Goal: Information Seeking & Learning: Learn about a topic

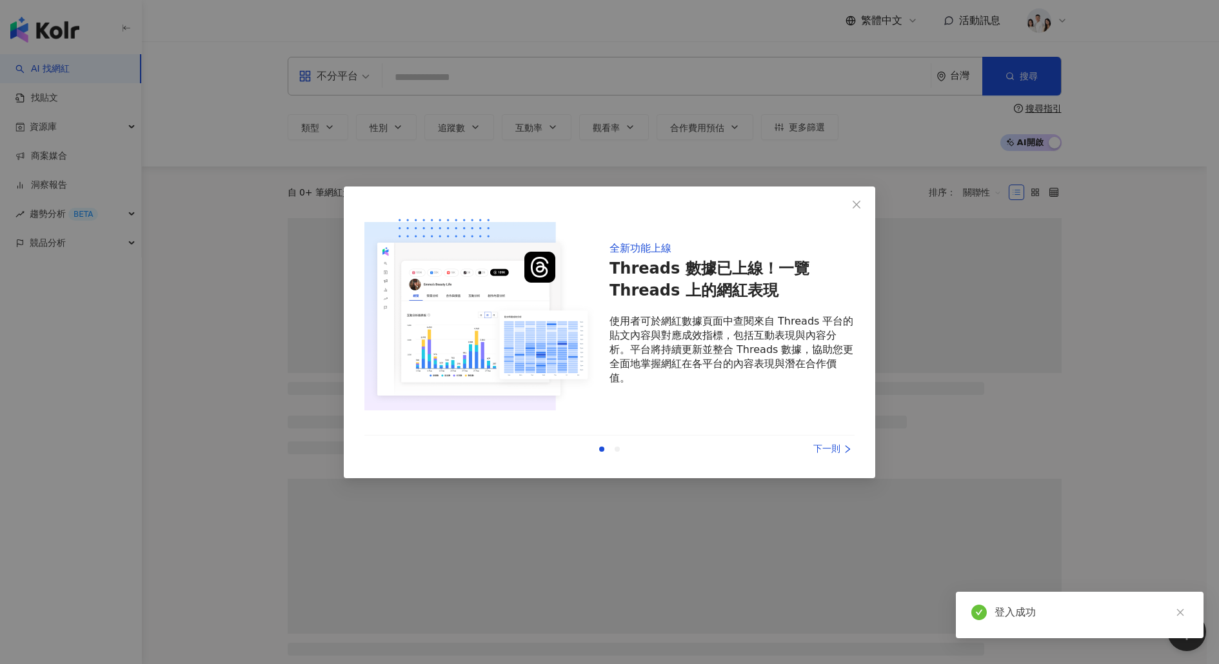
click at [854, 201] on icon "close" at bounding box center [857, 205] width 8 height 8
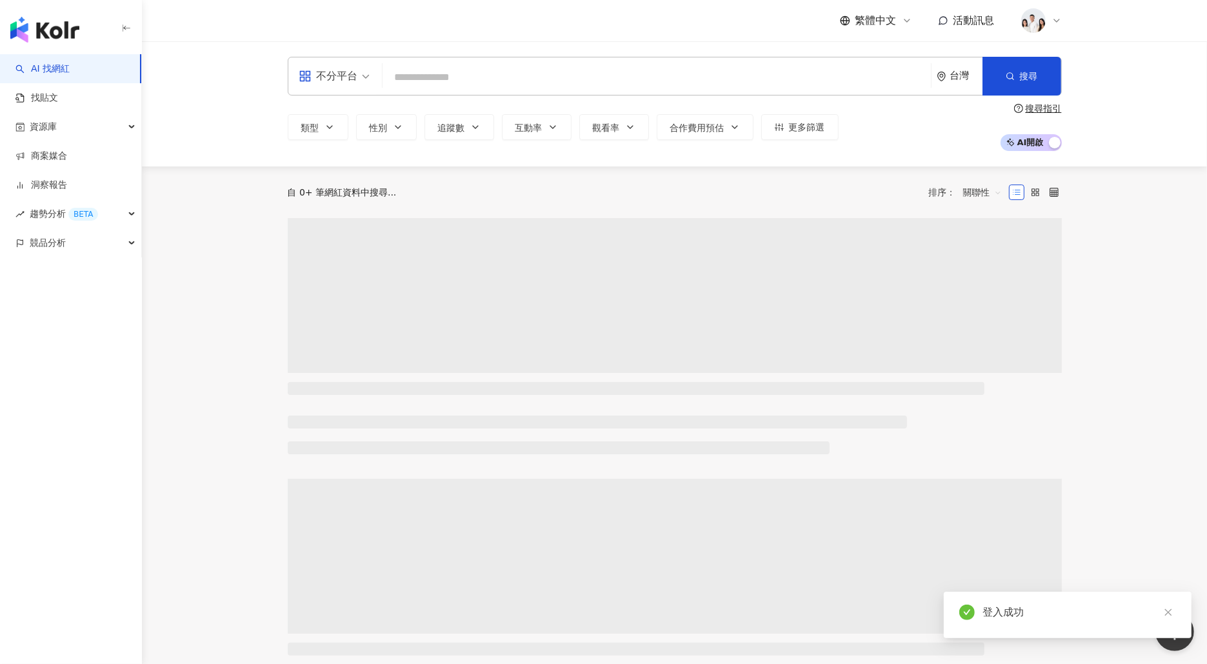
click at [612, 74] on input "search" at bounding box center [657, 77] width 538 height 25
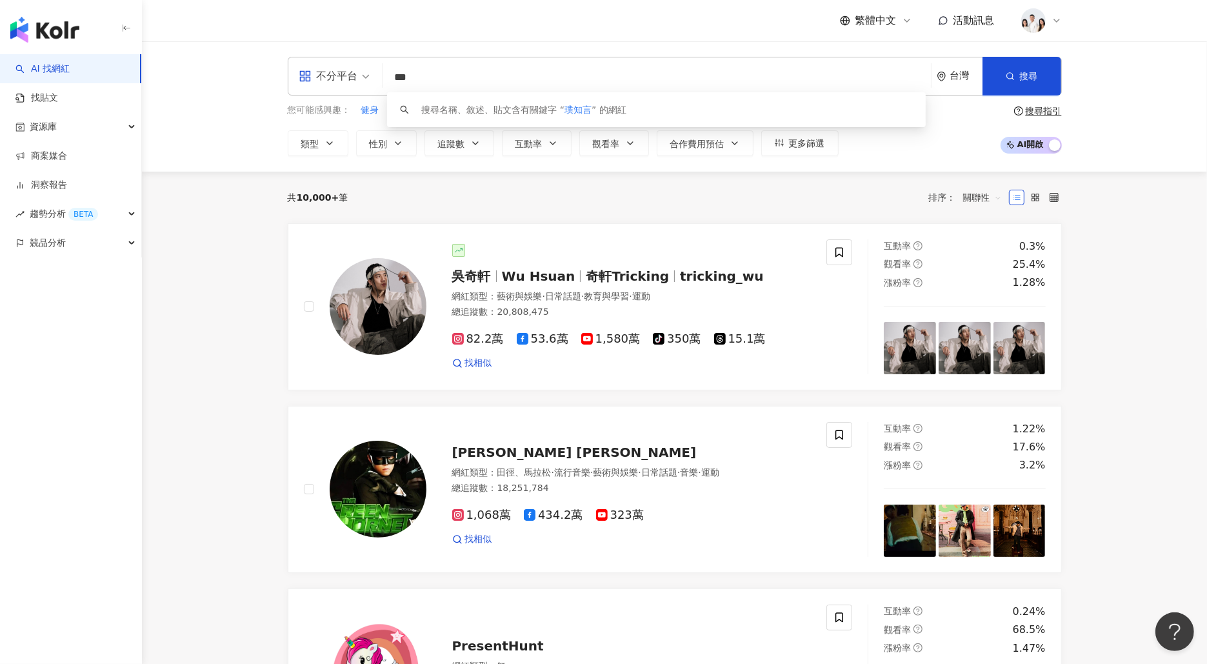
type input "***"
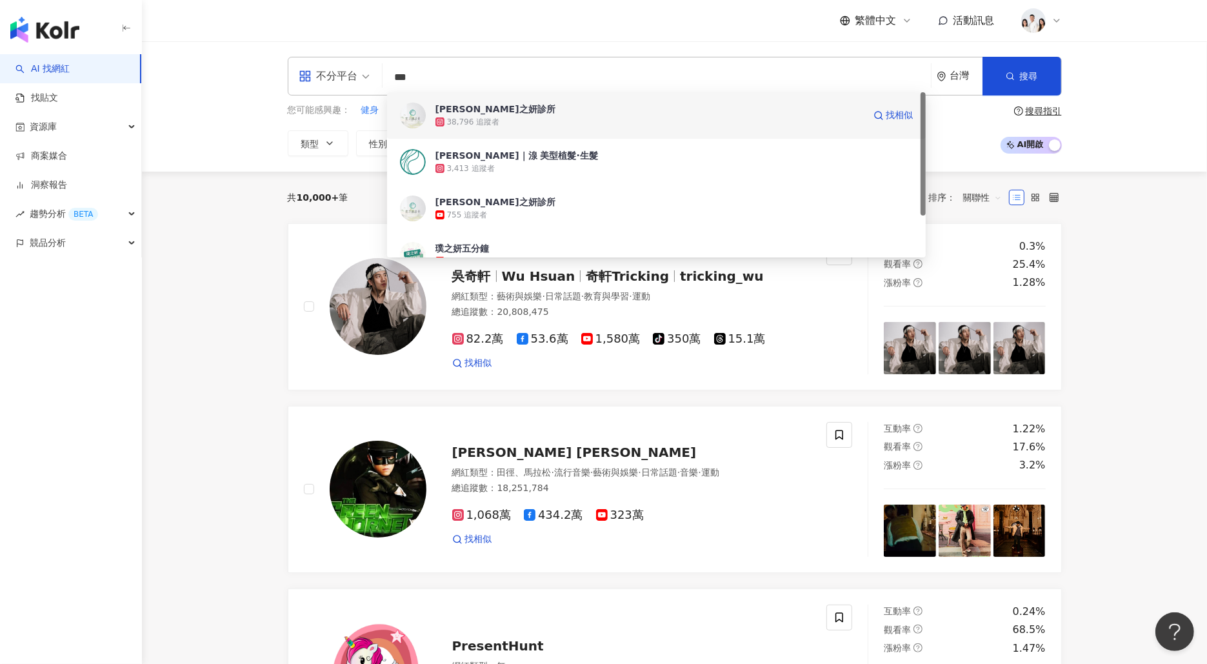
click at [604, 101] on div "璞之妍診所 38,796 追蹤者 找相似" at bounding box center [656, 115] width 539 height 46
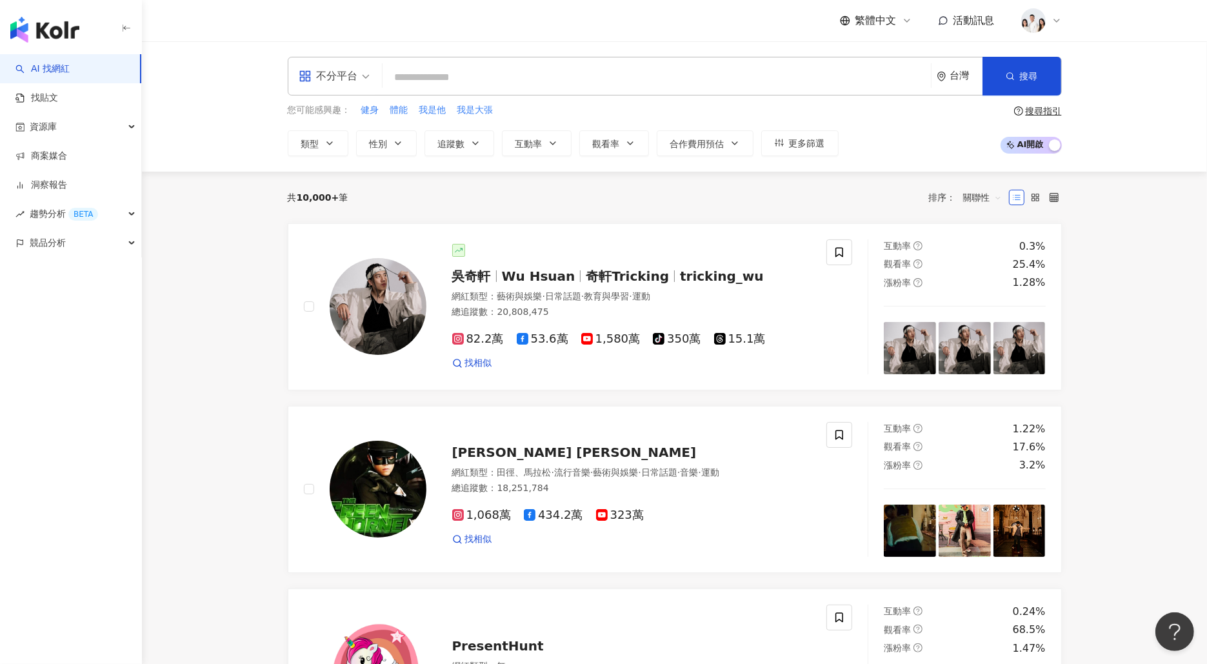
click at [623, 81] on input "search" at bounding box center [657, 77] width 538 height 25
paste input "***"
type input "***"
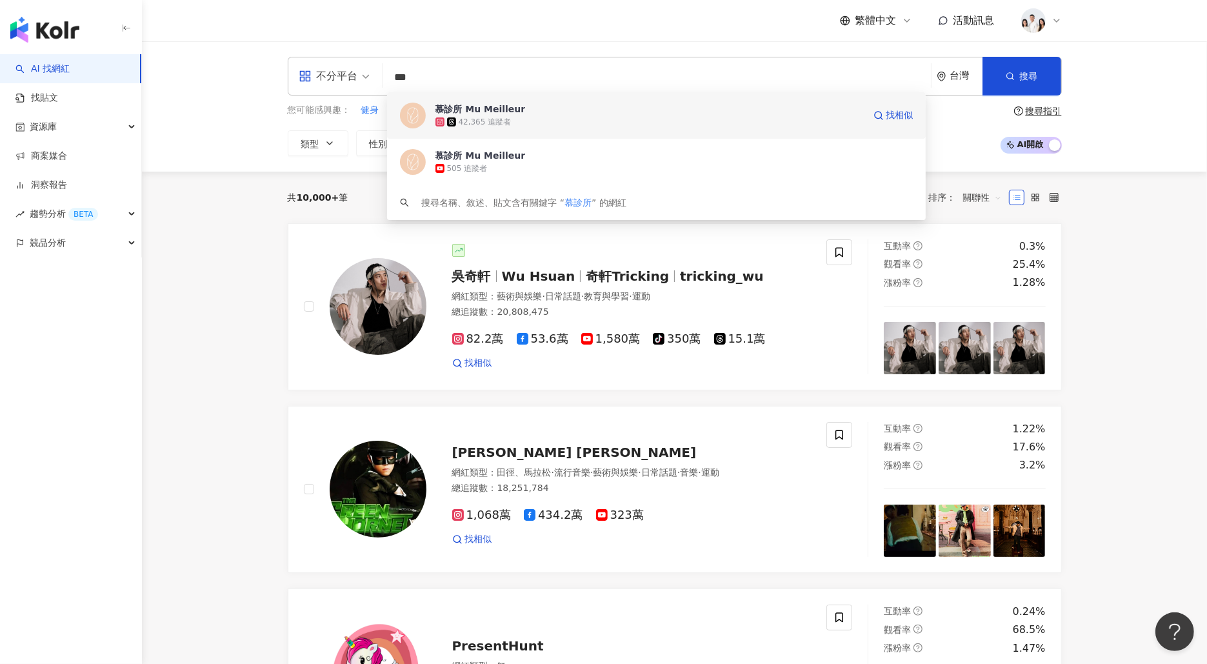
click at [609, 104] on span "慕診所 Mu Meilleur" at bounding box center [649, 109] width 428 height 13
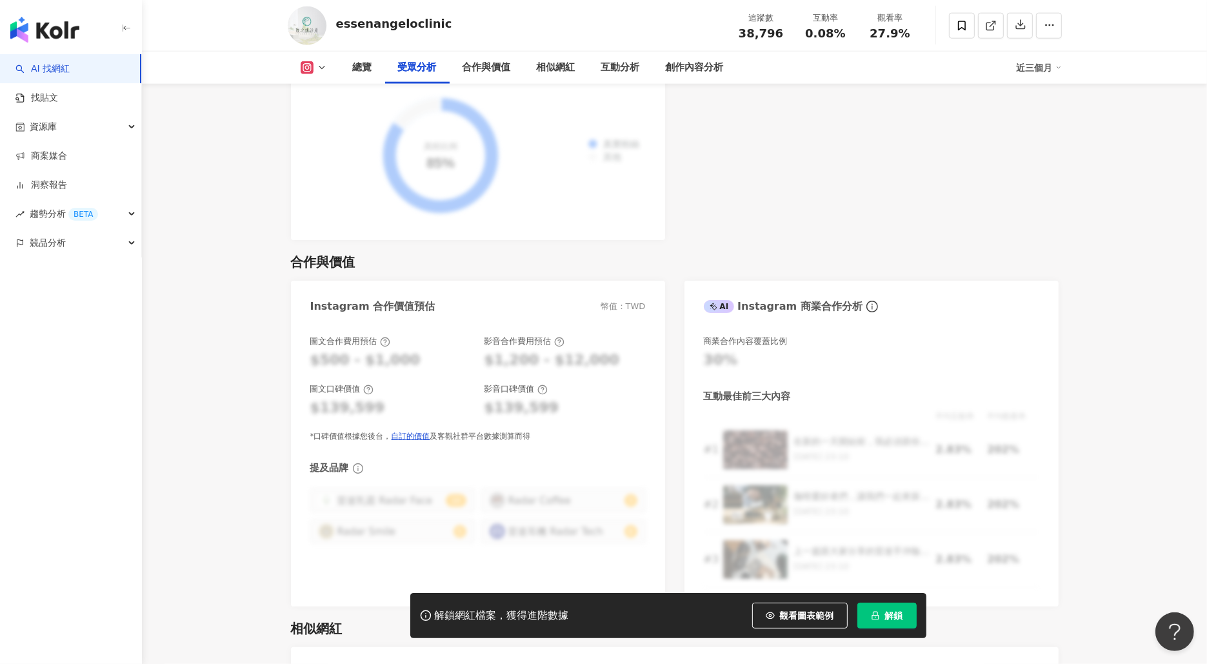
scroll to position [1688, 0]
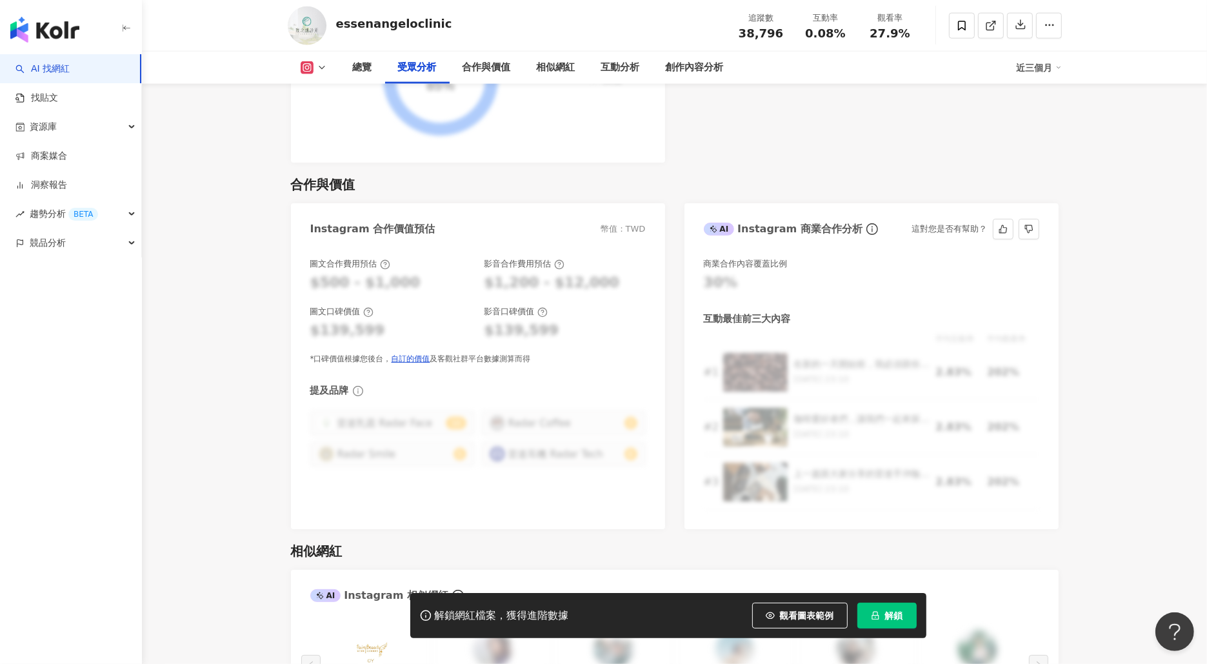
click at [963, 352] on div "平均互動率 平均觀看率 # 1 在新的一天開始前，我必須跟你們分享我的秘密武器：雷達手沖咖啡組！這個組合絕對是我每天清晨的救星！🌟 2022/10/8 23:…" at bounding box center [871, 420] width 335 height 177
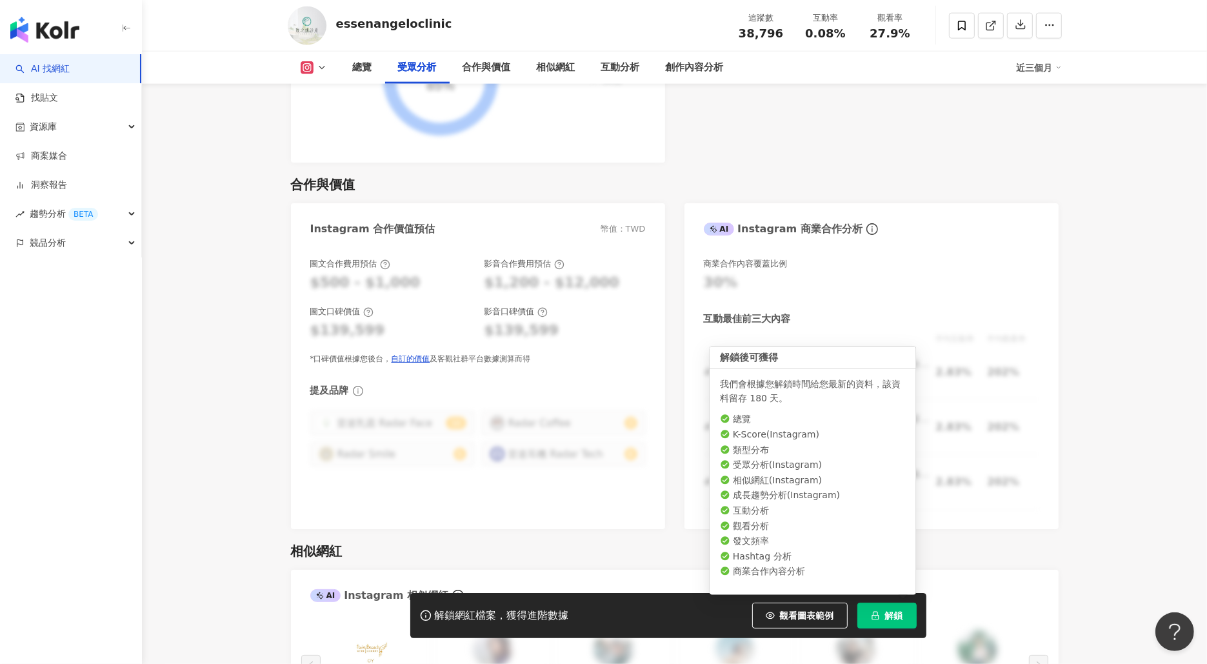
click at [875, 614] on icon "lock" at bounding box center [875, 615] width 9 height 9
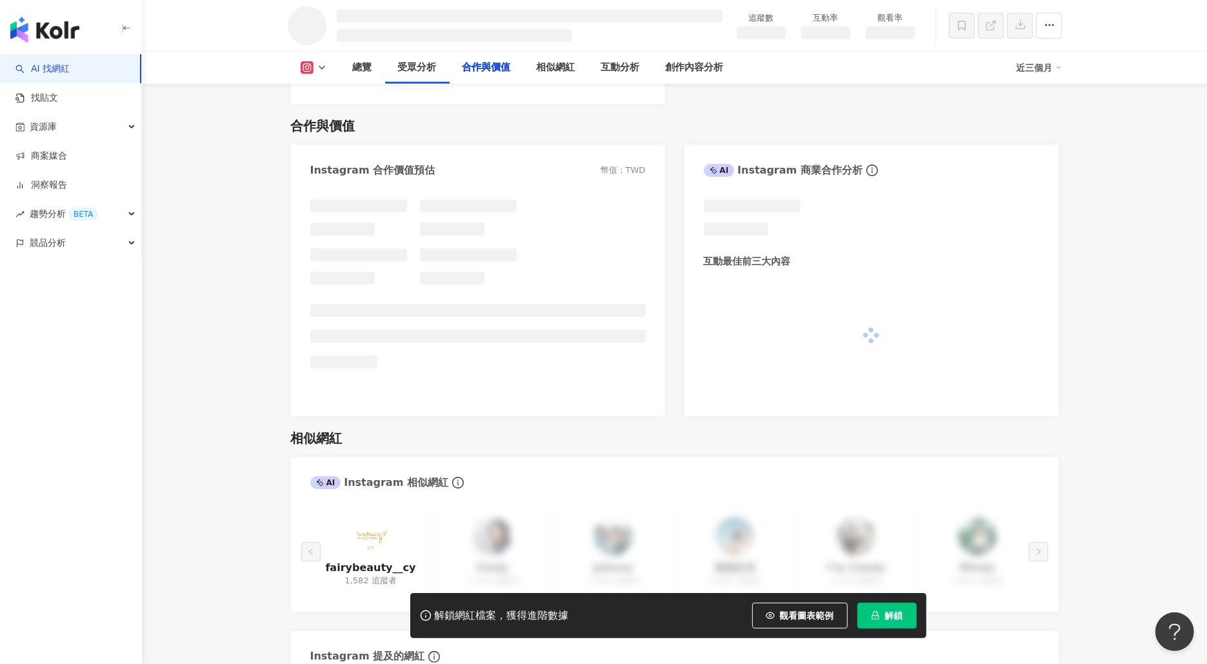
scroll to position [1436, 0]
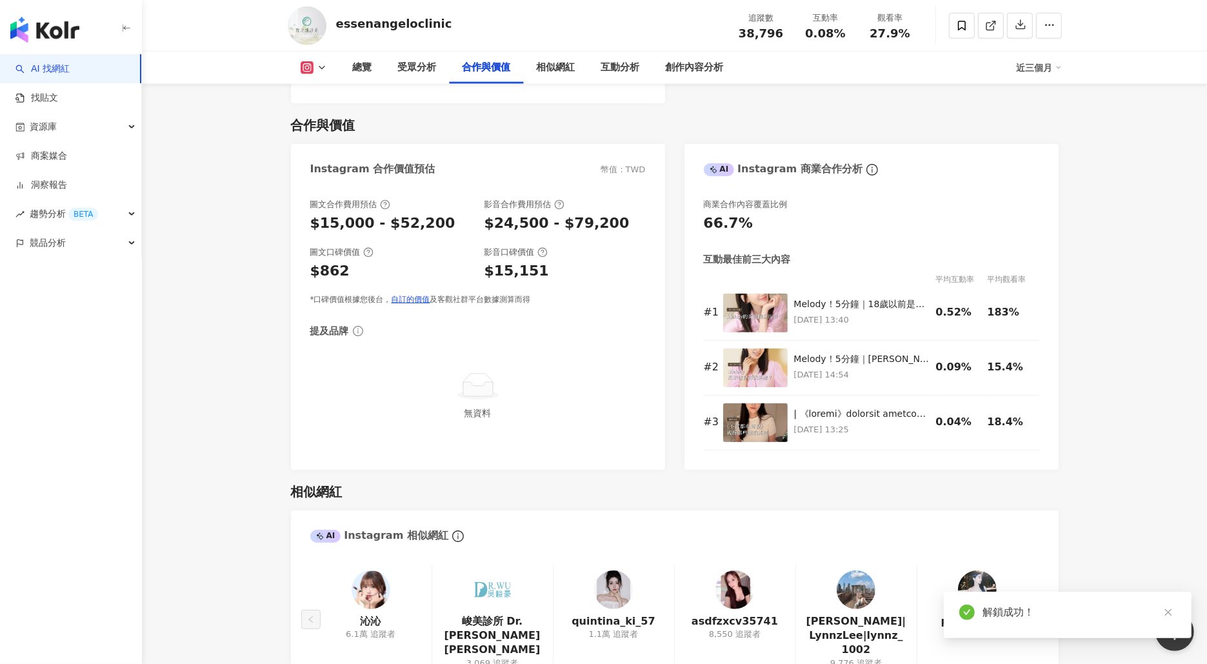
scroll to position [1688, 0]
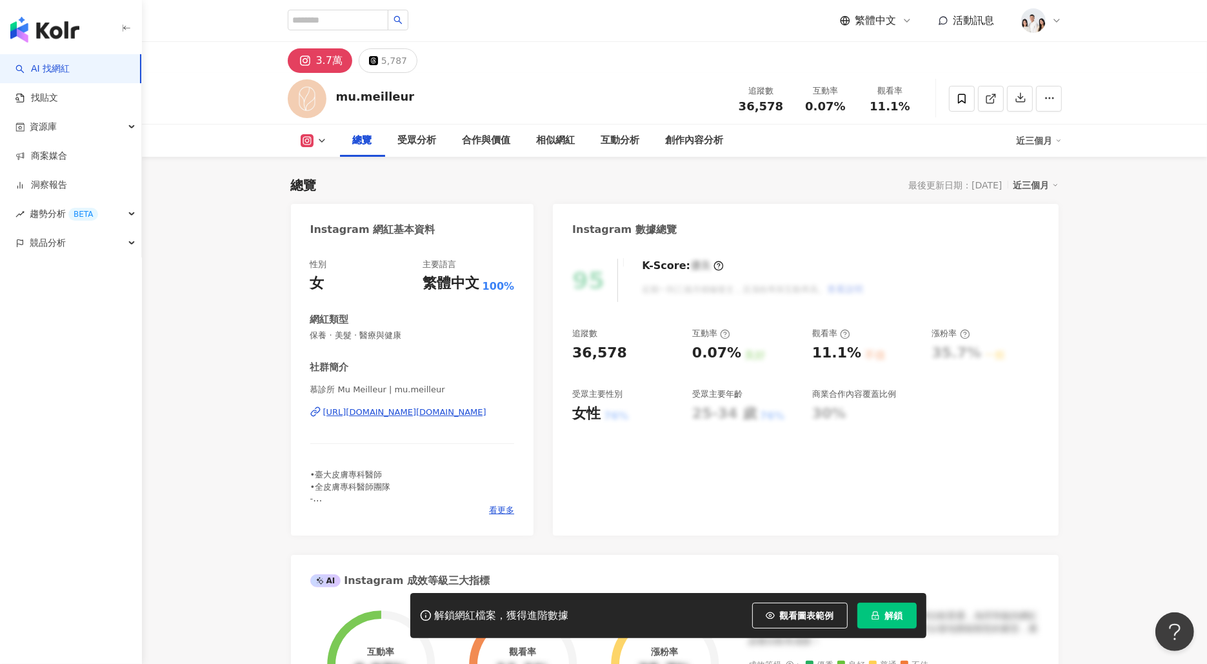
scroll to position [234, 0]
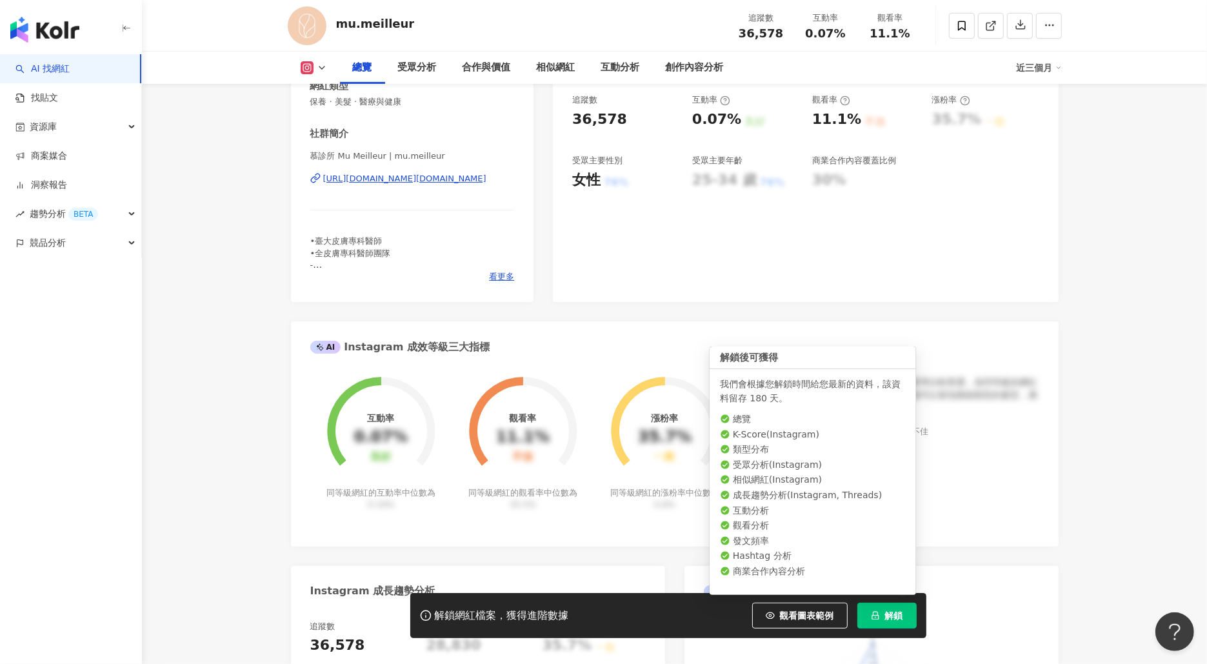
click at [880, 607] on button "解鎖" at bounding box center [886, 615] width 59 height 26
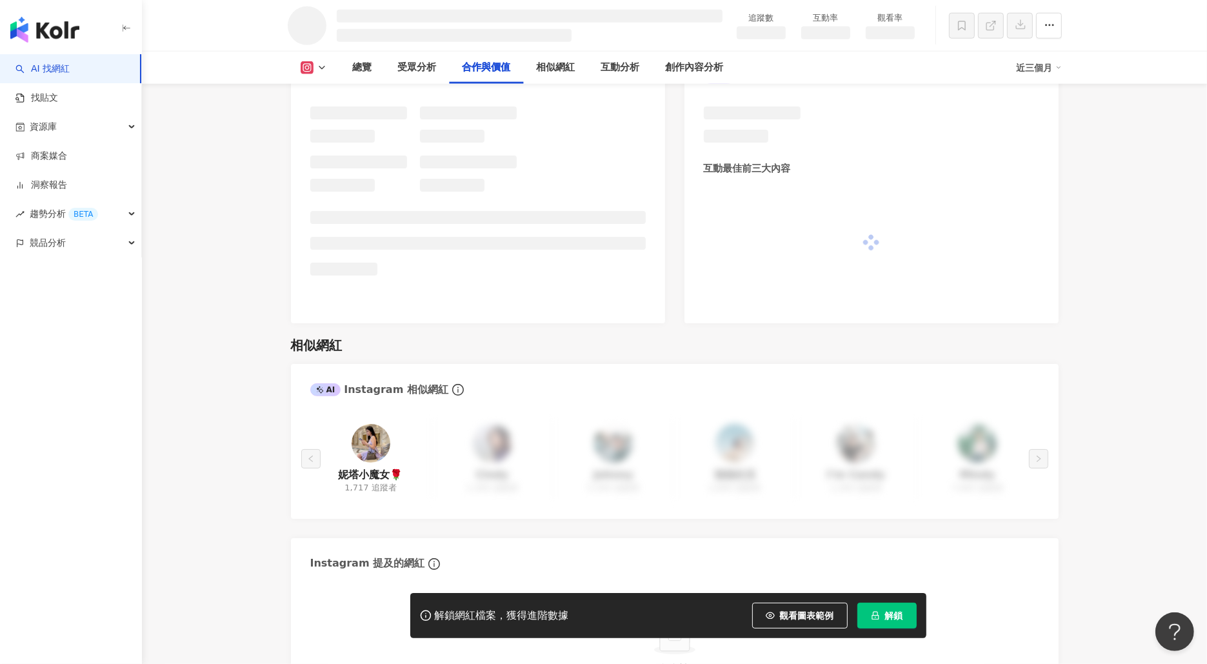
scroll to position [1529, 0]
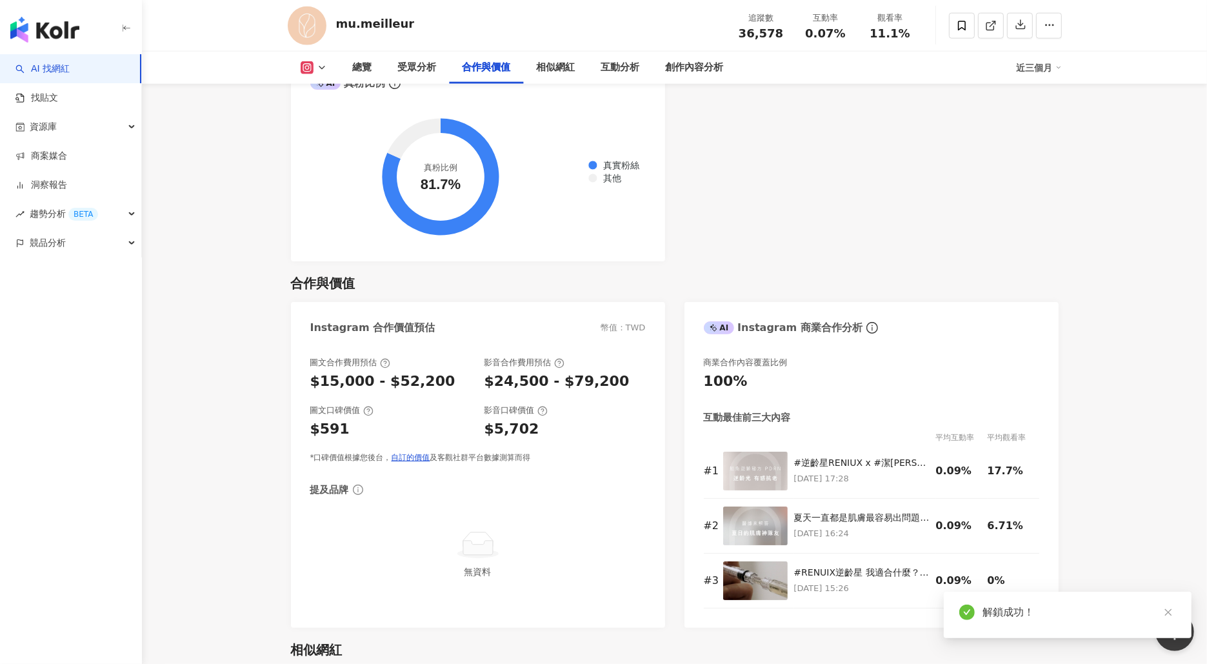
scroll to position [1781, 0]
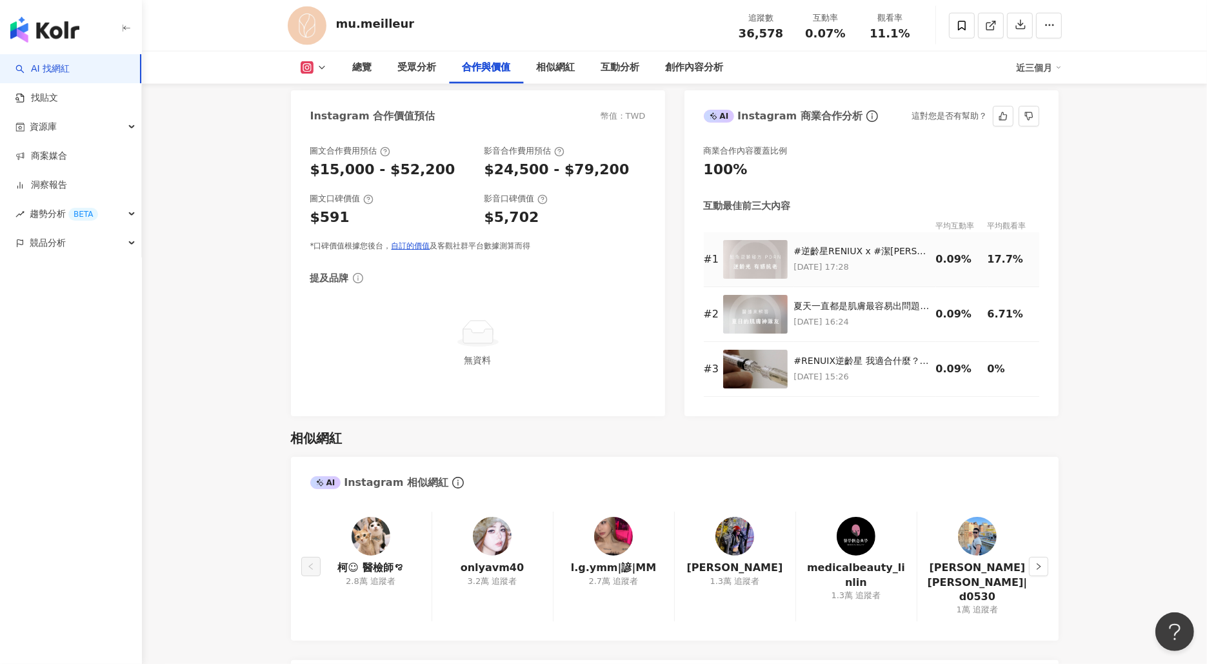
click at [860, 264] on p "2025/6/11 17:28" at bounding box center [861, 267] width 135 height 14
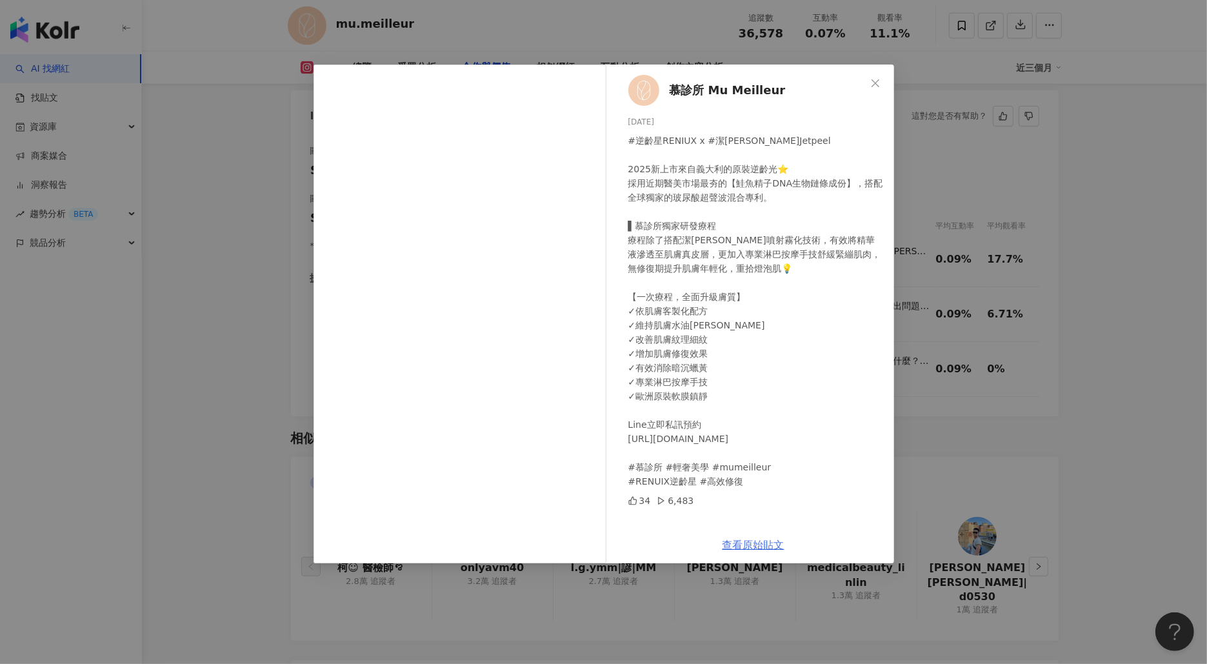
click at [762, 550] on link "查看原始貼文" at bounding box center [753, 545] width 62 height 12
click at [876, 81] on icon "close" at bounding box center [875, 83] width 10 height 10
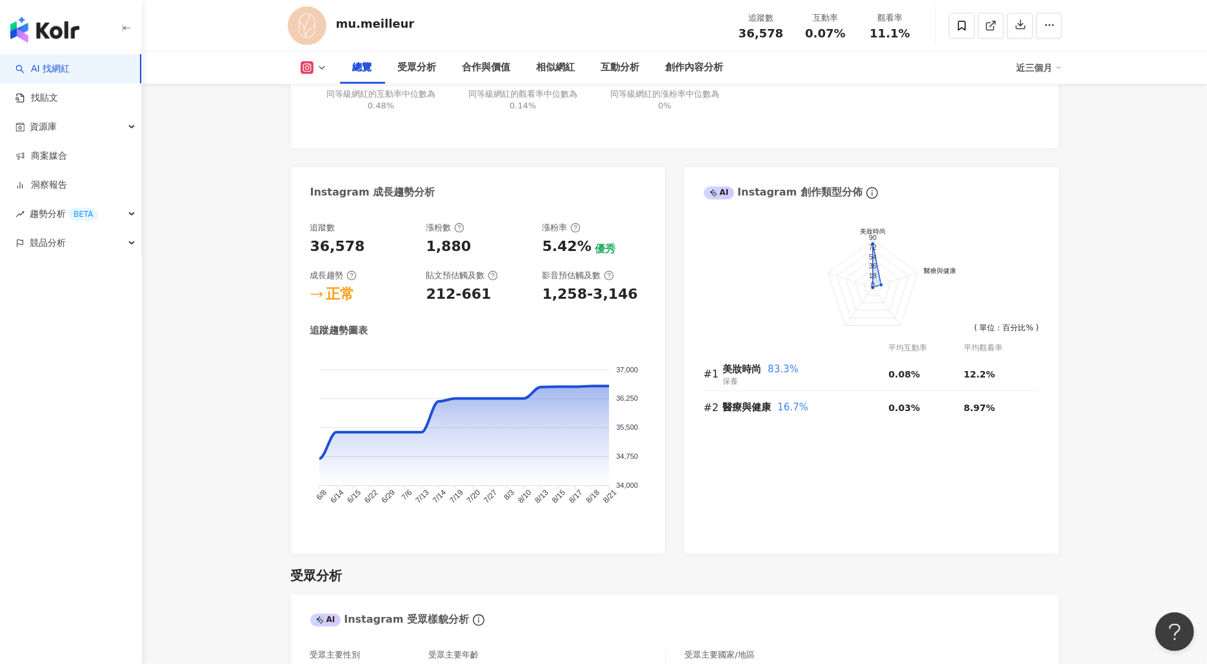
scroll to position [0, 0]
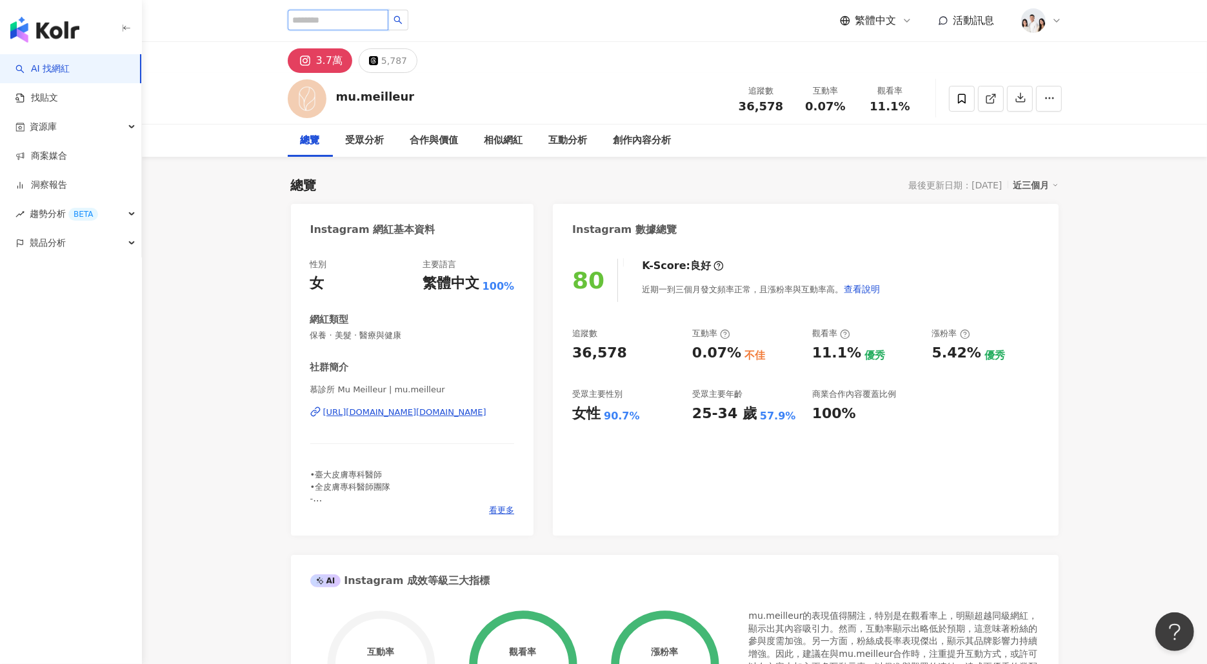
click at [355, 26] on input "search" at bounding box center [338, 20] width 101 height 21
type input "****"
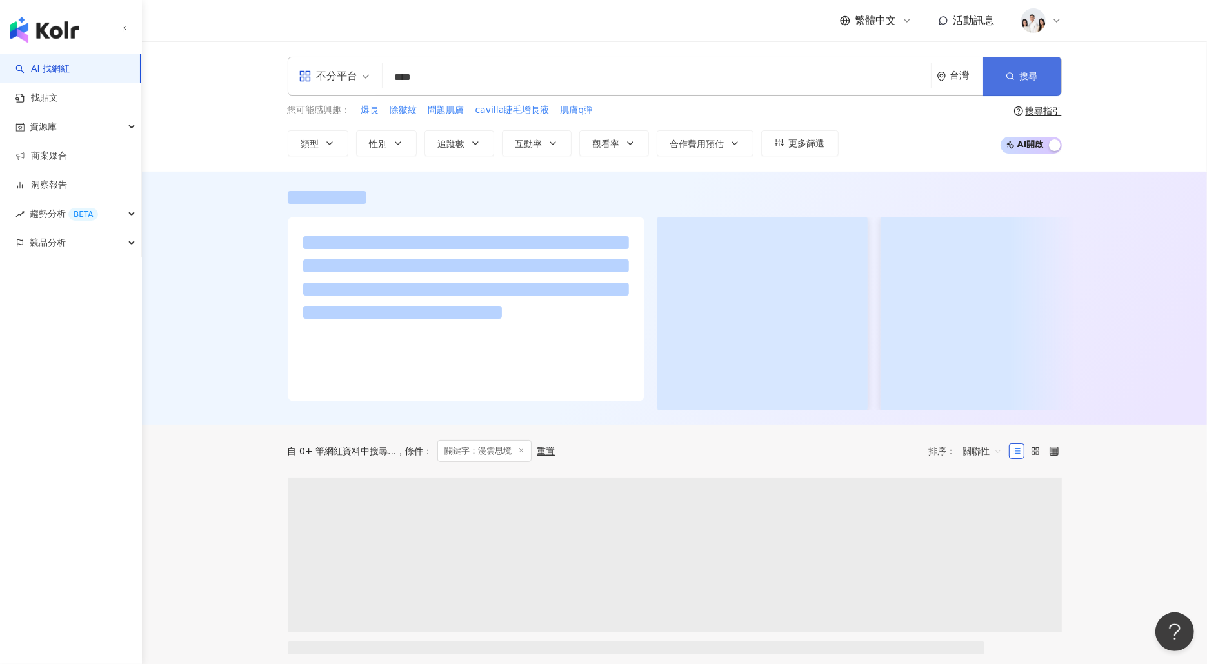
click at [1053, 79] on button "搜尋" at bounding box center [1021, 76] width 79 height 39
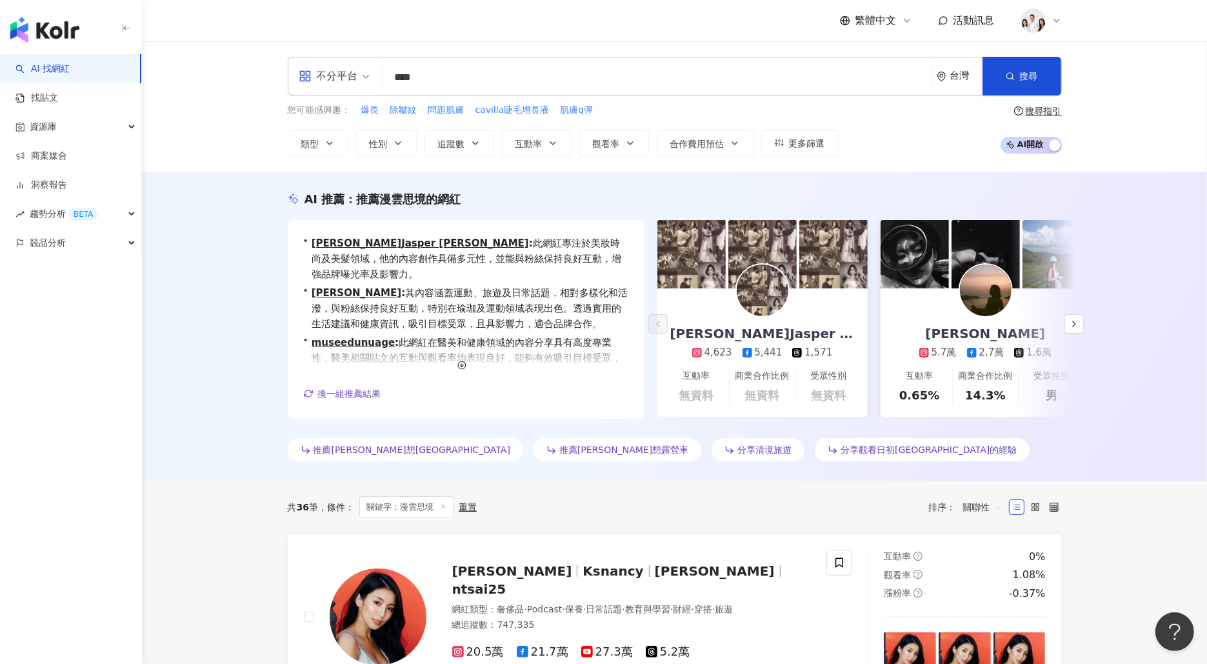
click at [667, 78] on input "****" at bounding box center [657, 77] width 538 height 25
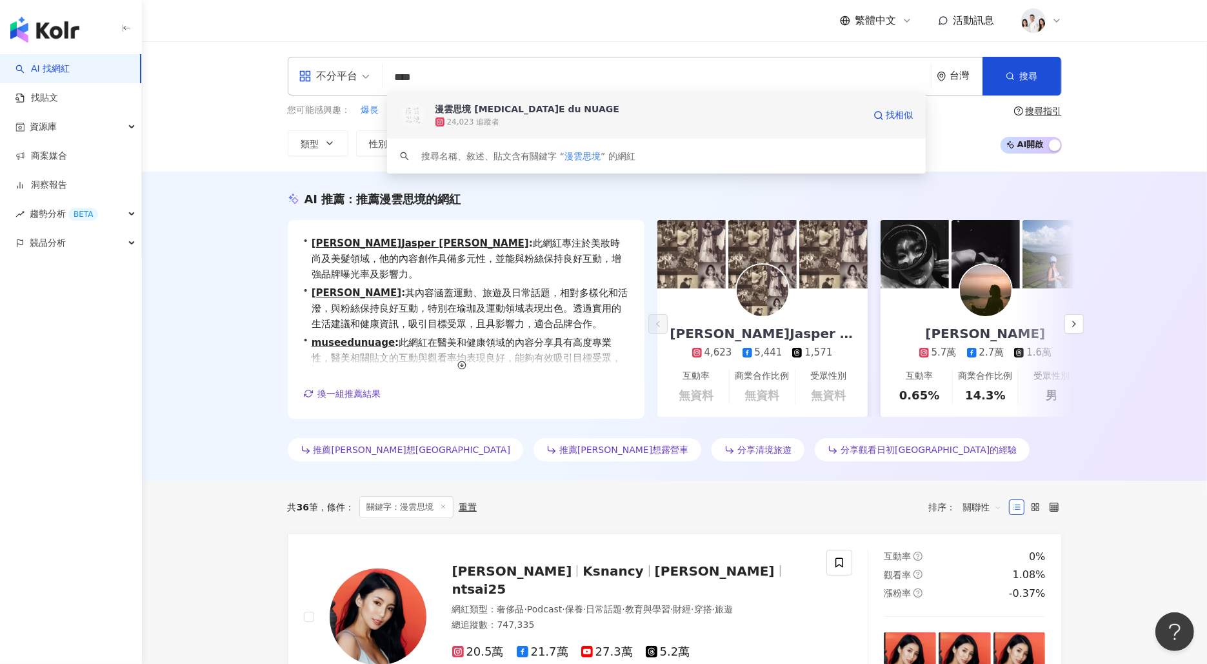
click at [627, 119] on div "24,023 追蹤者" at bounding box center [649, 121] width 428 height 13
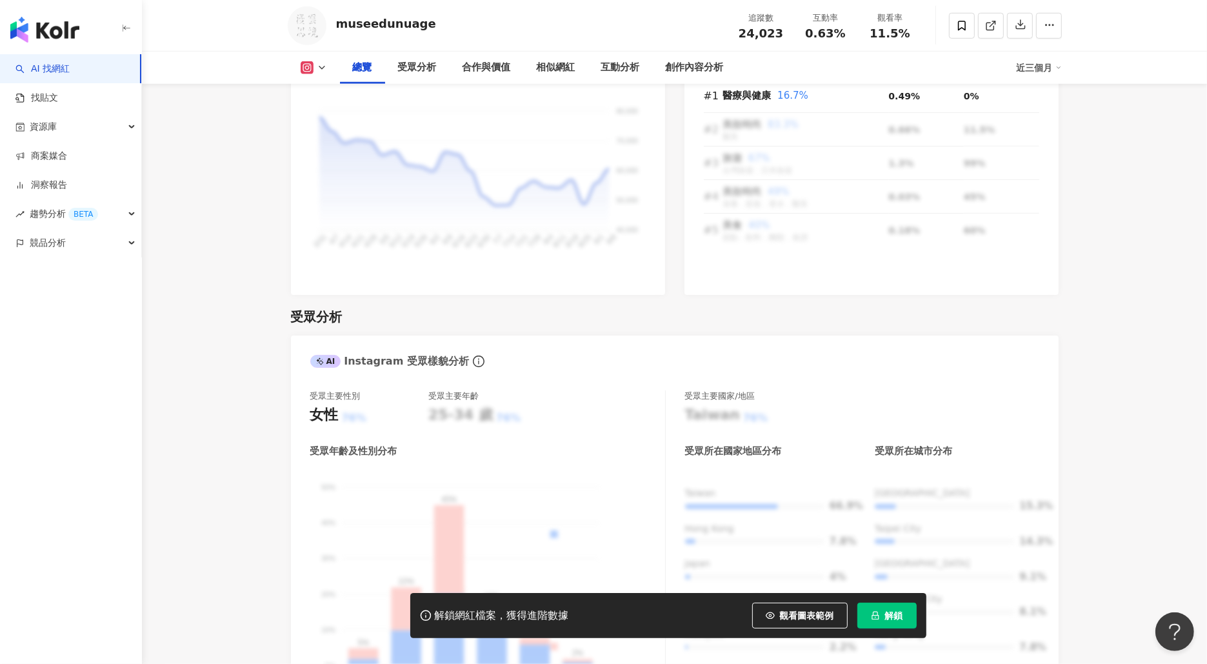
scroll to position [1647, 0]
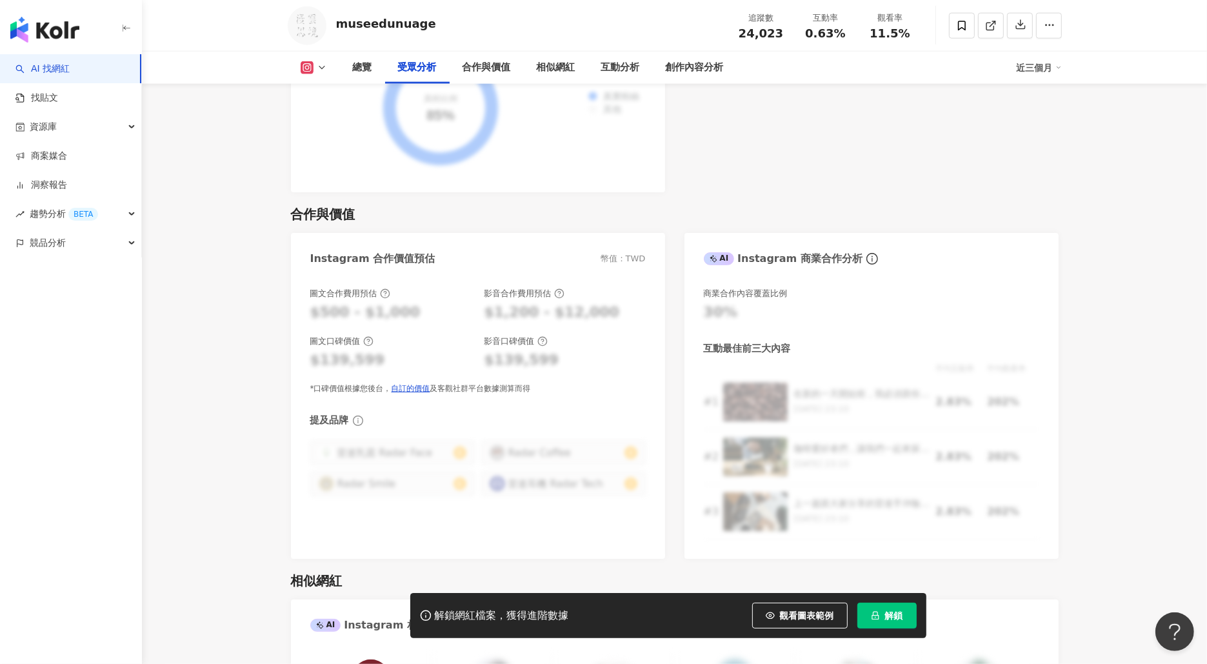
click at [904, 611] on button "解鎖" at bounding box center [886, 615] width 59 height 26
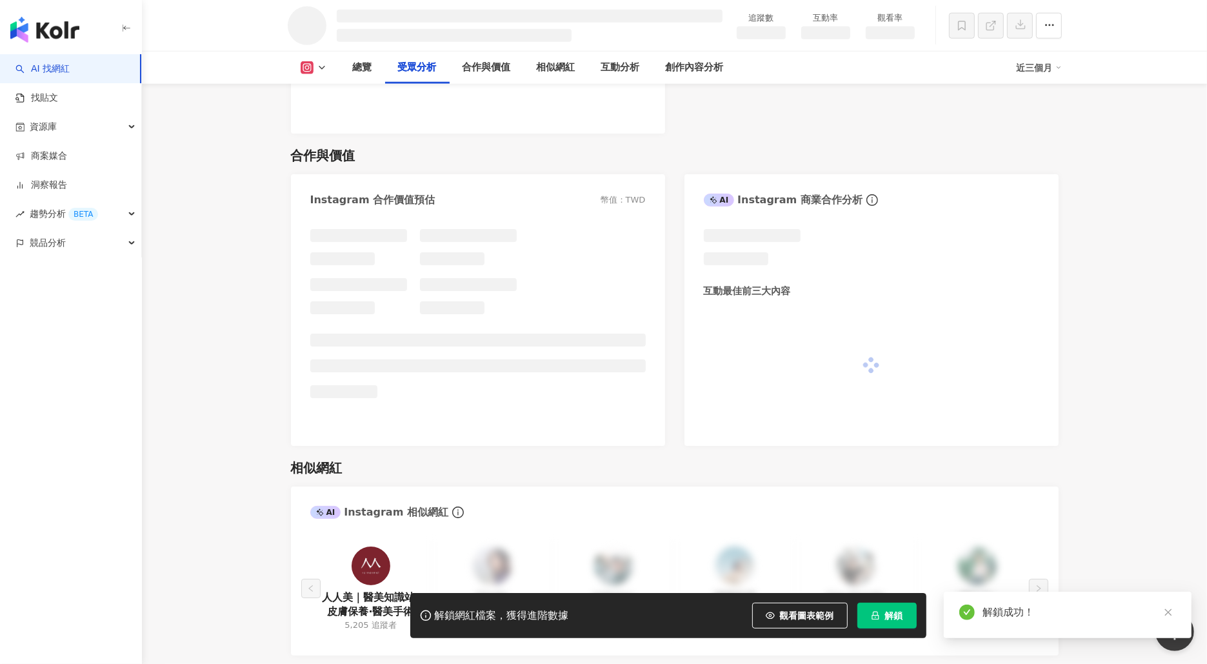
scroll to position [1407, 0]
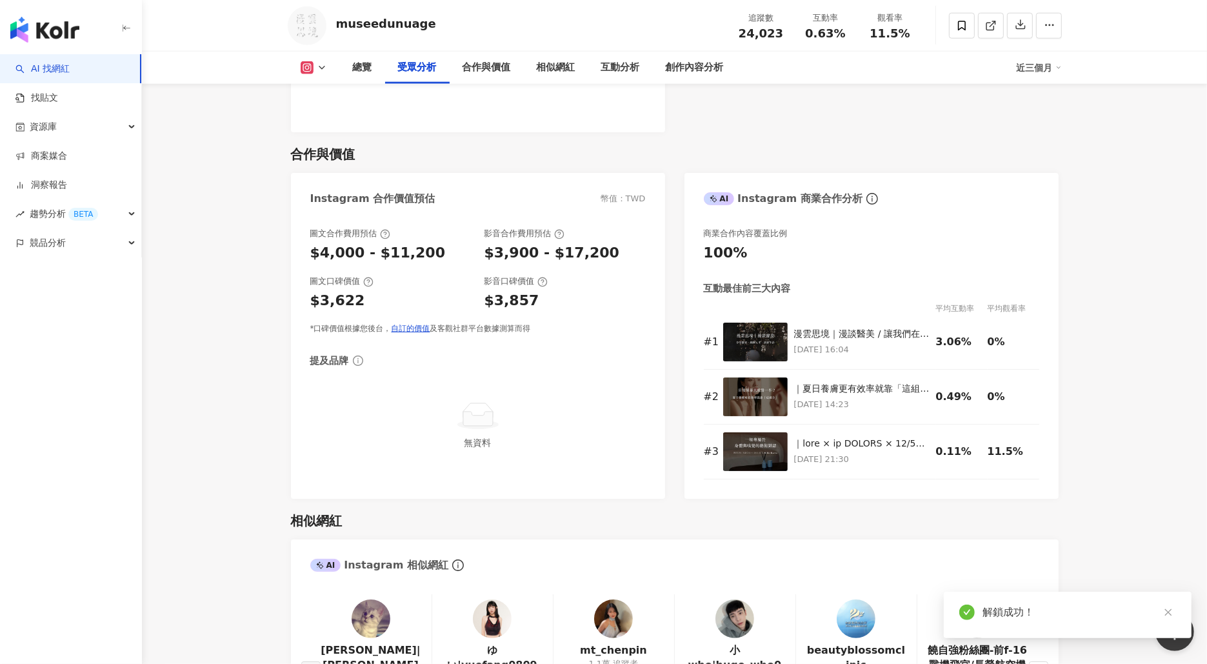
scroll to position [1647, 0]
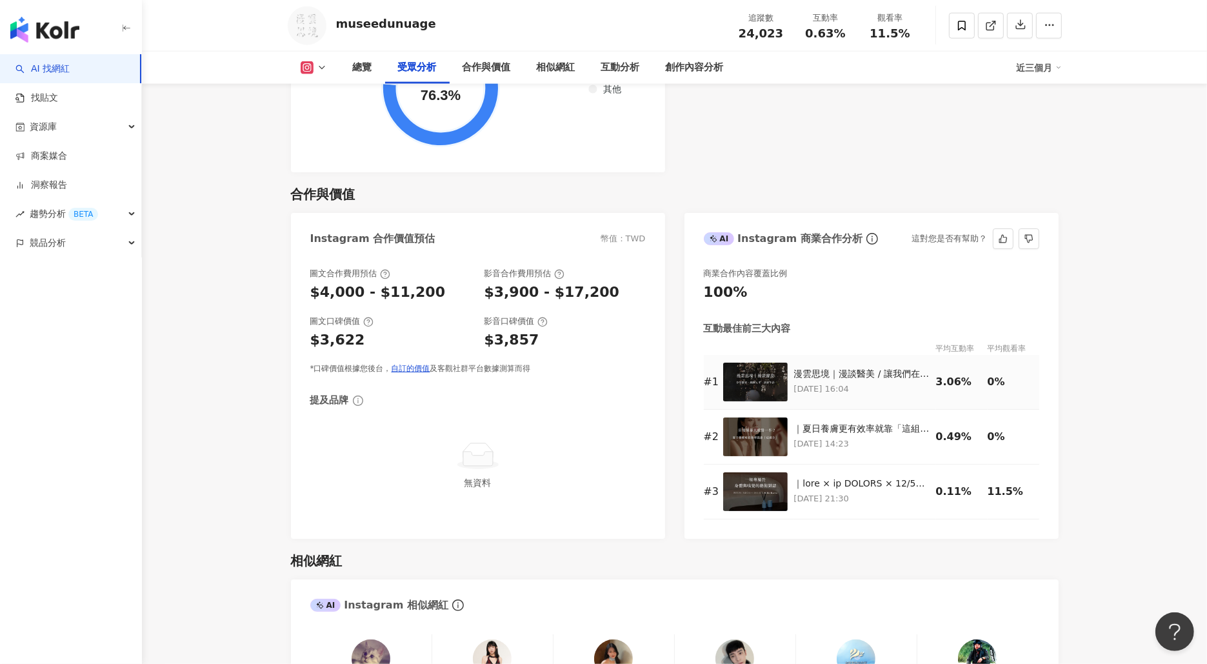
click at [895, 387] on p "2025/6/11 16:04" at bounding box center [861, 389] width 135 height 14
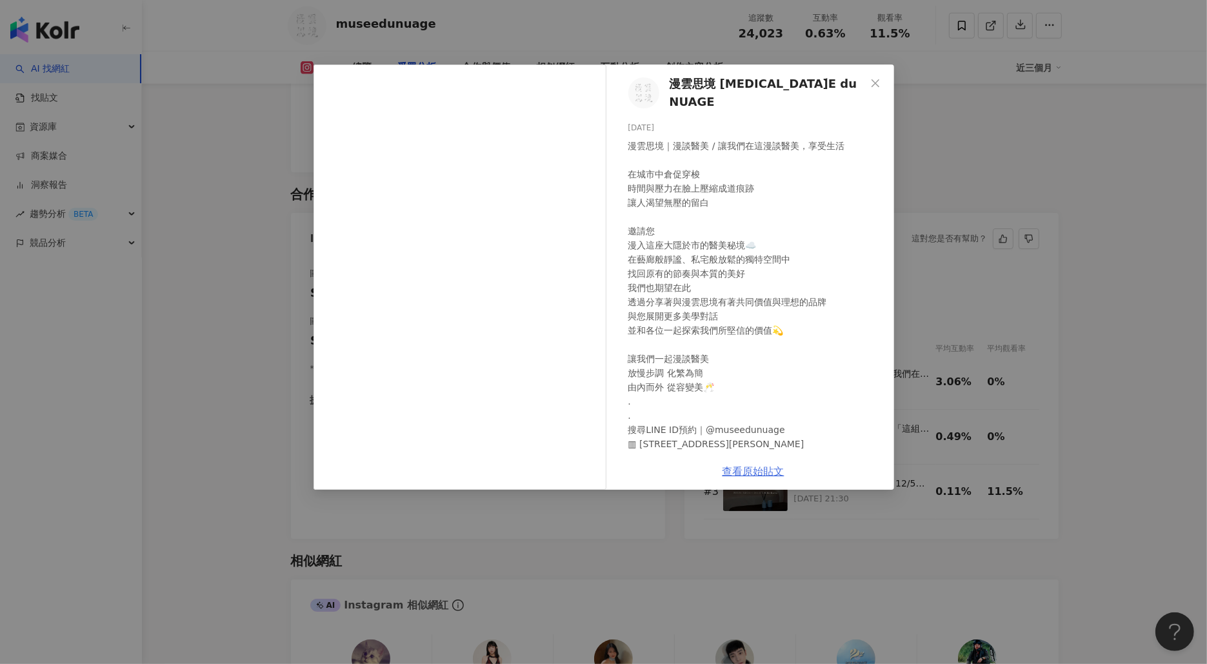
click at [742, 472] on link "查看原始貼文" at bounding box center [753, 471] width 62 height 12
click at [959, 163] on div "漫雲思境 MUSÉE du NUAGE 2025/6/11 漫雲思境｜漫談醫美 / 讓我們在這漫談醫美，享受生活 在城市中倉促穿梭 時間與壓力在臉上壓縮成道…" at bounding box center [603, 332] width 1207 height 664
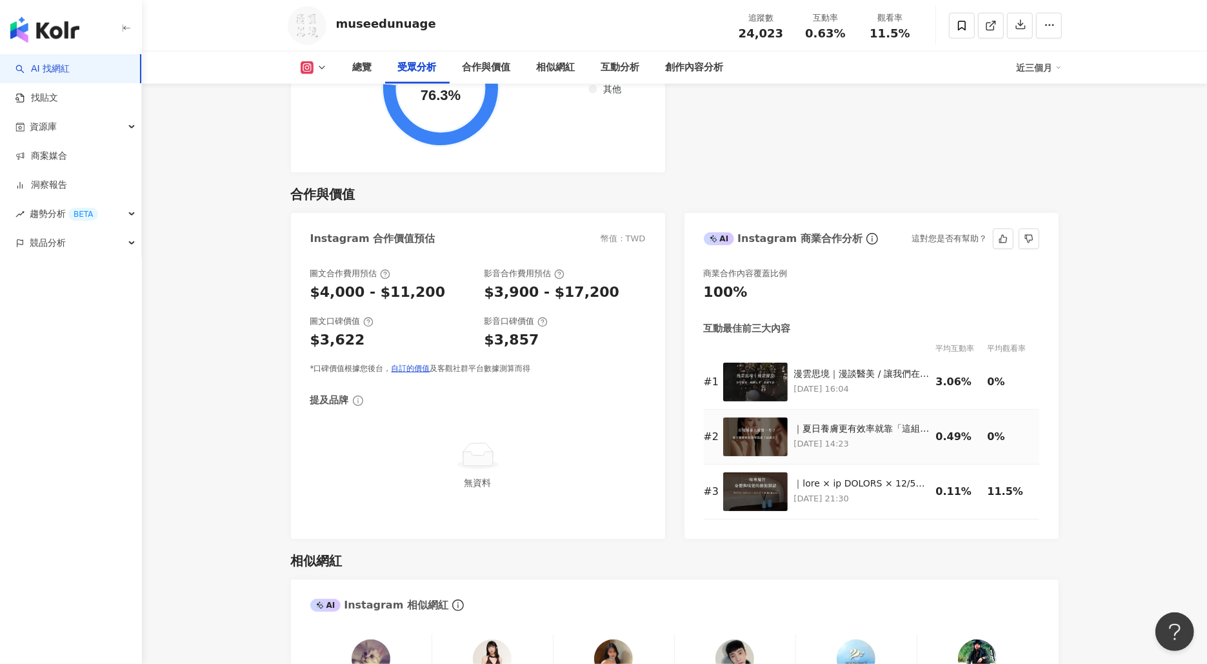
click at [844, 440] on p "2025/7/7 14:23" at bounding box center [861, 444] width 135 height 14
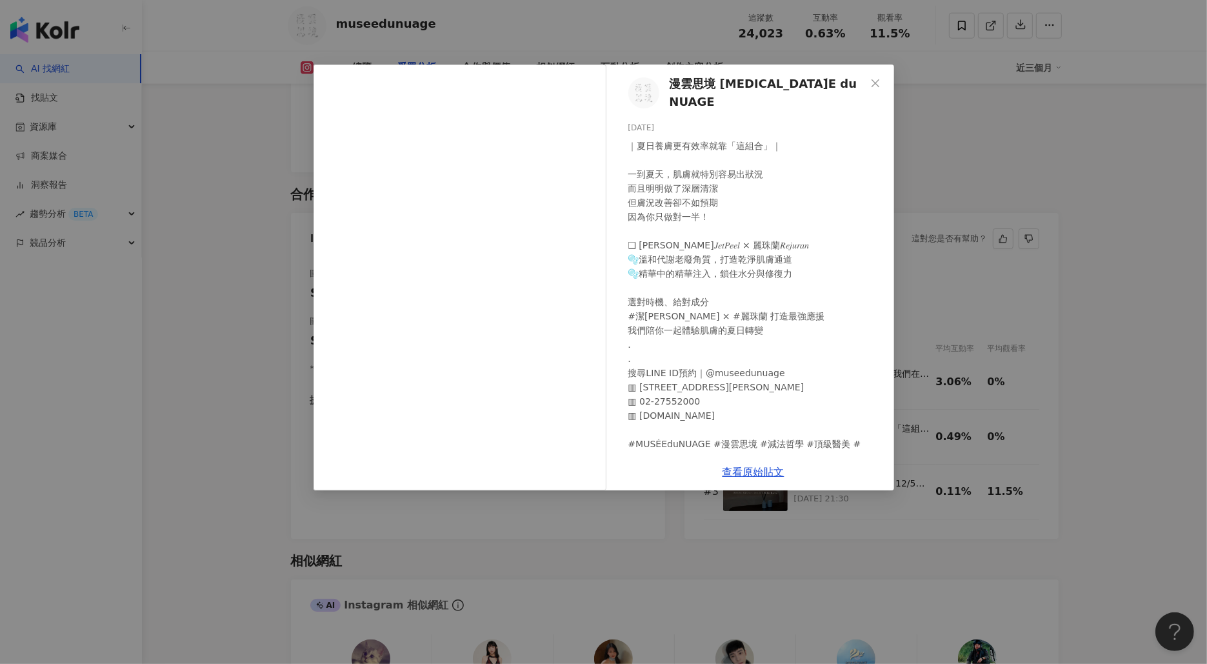
drag, startPoint x: 871, startPoint y: 81, endPoint x: 853, endPoint y: 81, distance: 18.7
click at [871, 81] on icon "close" at bounding box center [875, 83] width 10 height 10
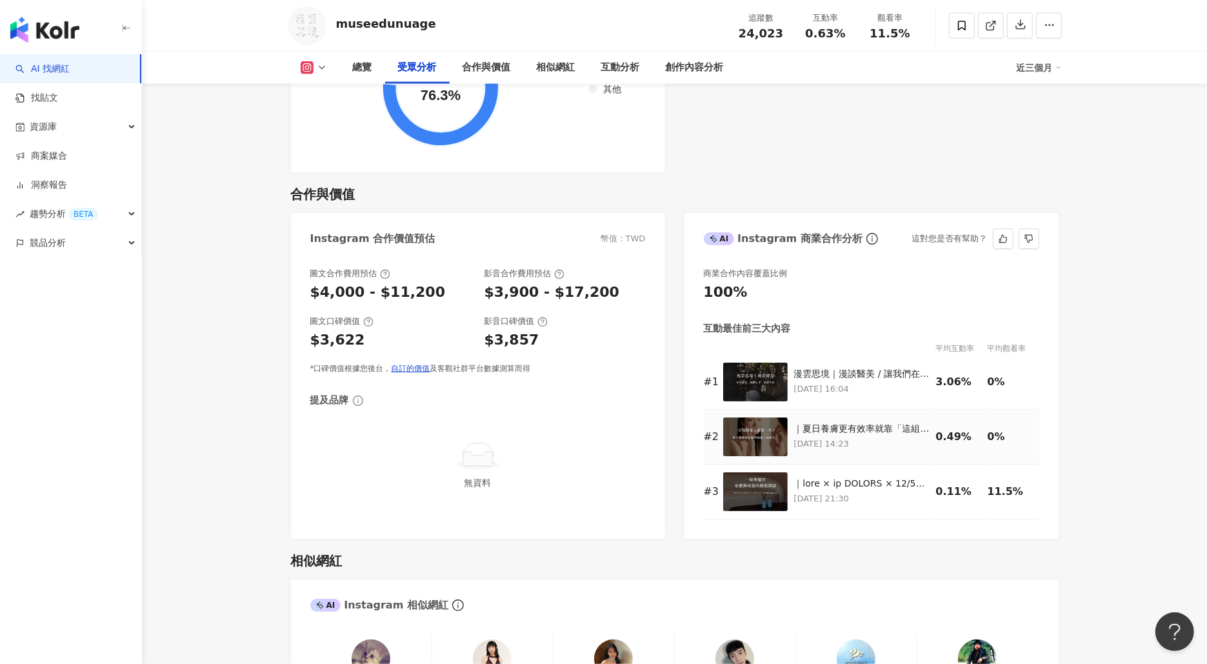
click at [877, 437] on p "2025/7/7 14:23" at bounding box center [861, 444] width 135 height 14
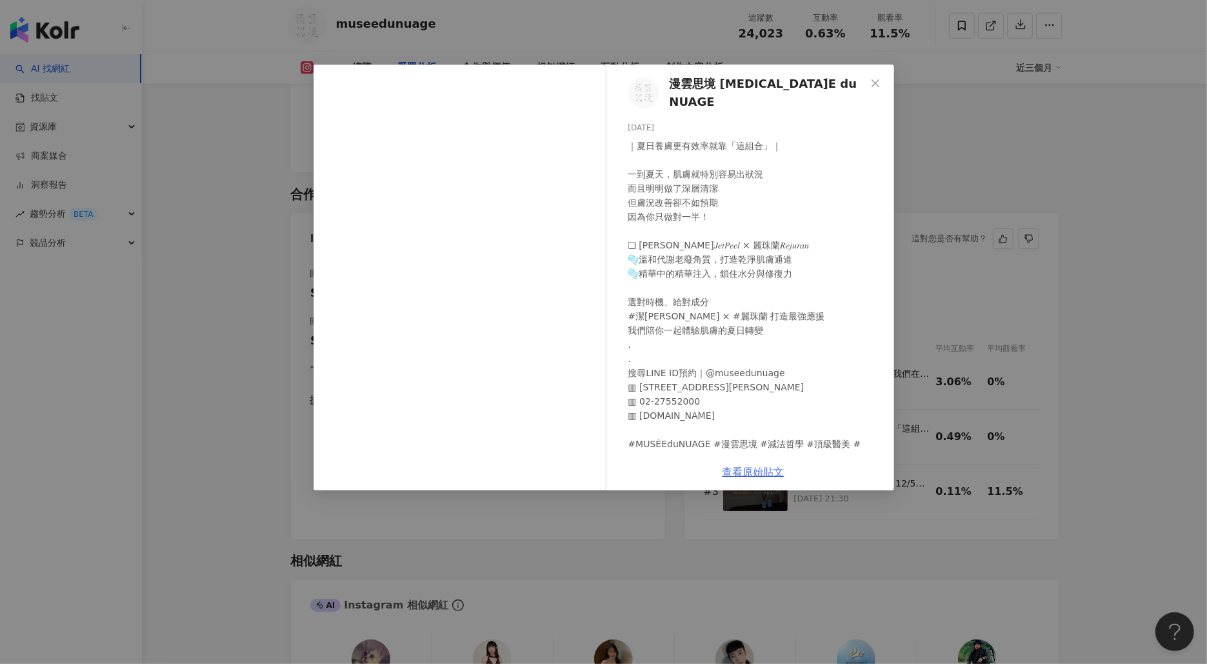
click at [739, 471] on link "查看原始貼文" at bounding box center [753, 472] width 62 height 12
click at [230, 50] on div "漫雲思境 MUSÉE du NUAGE 2025/7/7 ｜夏日養膚更有效率就靠「這組合」｜ 一到夏天，肌膚就特別容易出狀況 而且明明做了深層清潔 但膚況改…" at bounding box center [603, 332] width 1207 height 664
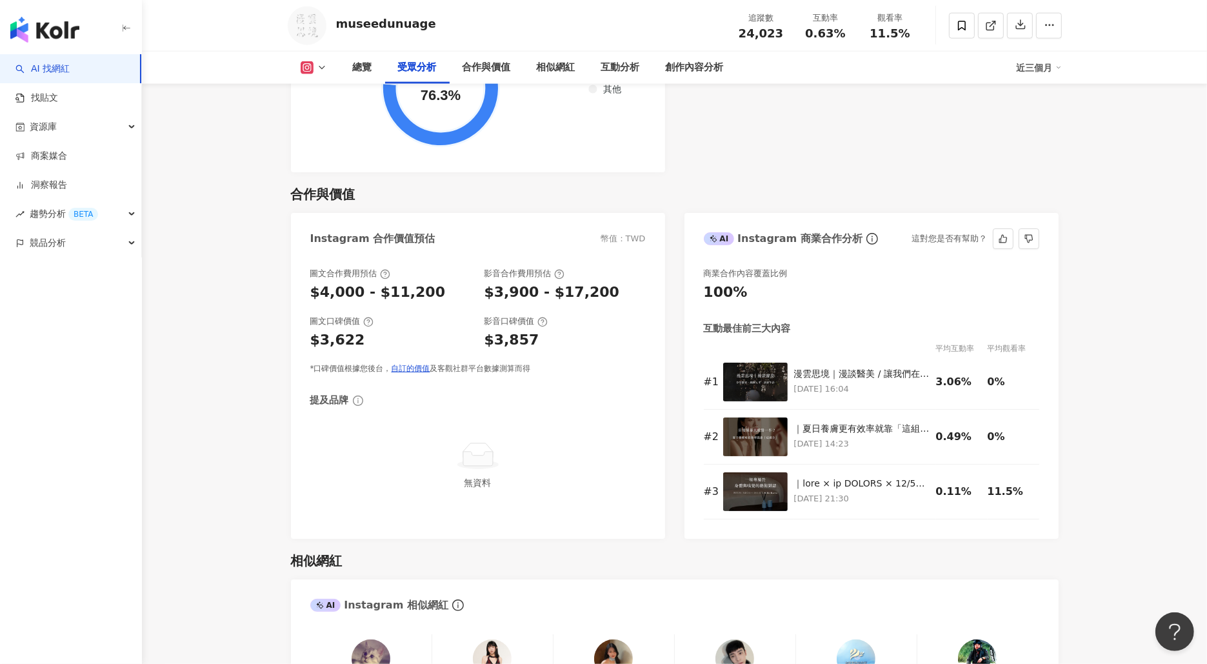
scroll to position [1435, 0]
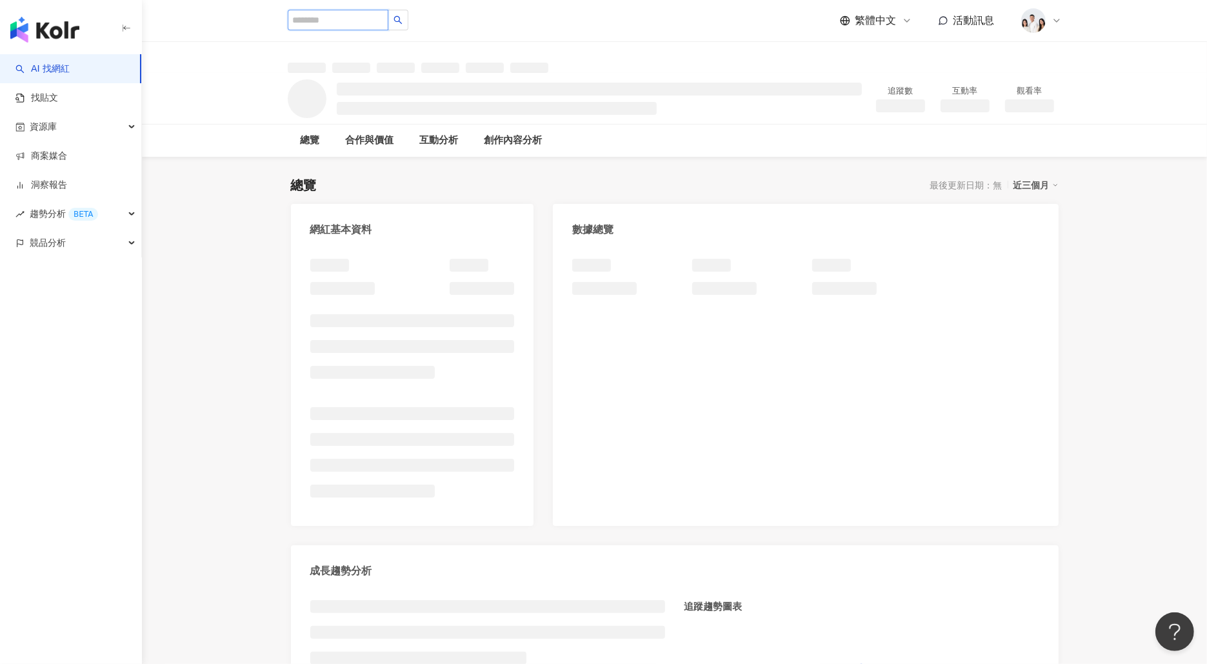
click at [368, 23] on input "search" at bounding box center [338, 20] width 101 height 21
type input "***"
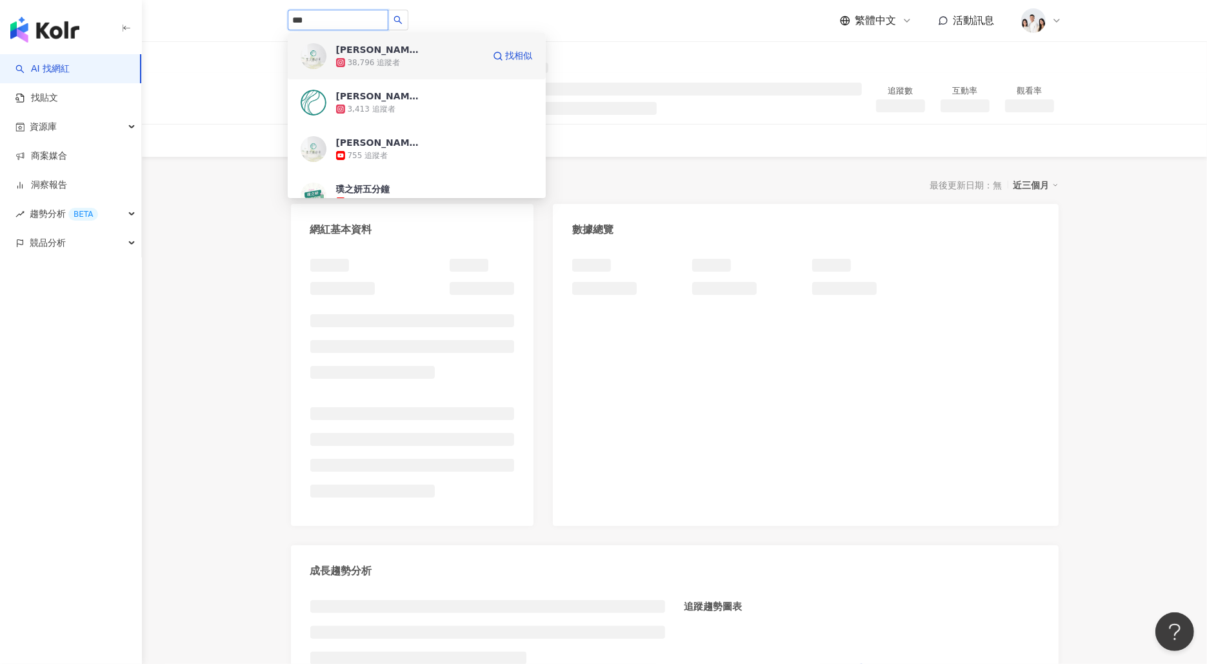
click at [370, 46] on div "璞之妍診所" at bounding box center [378, 49] width 84 height 13
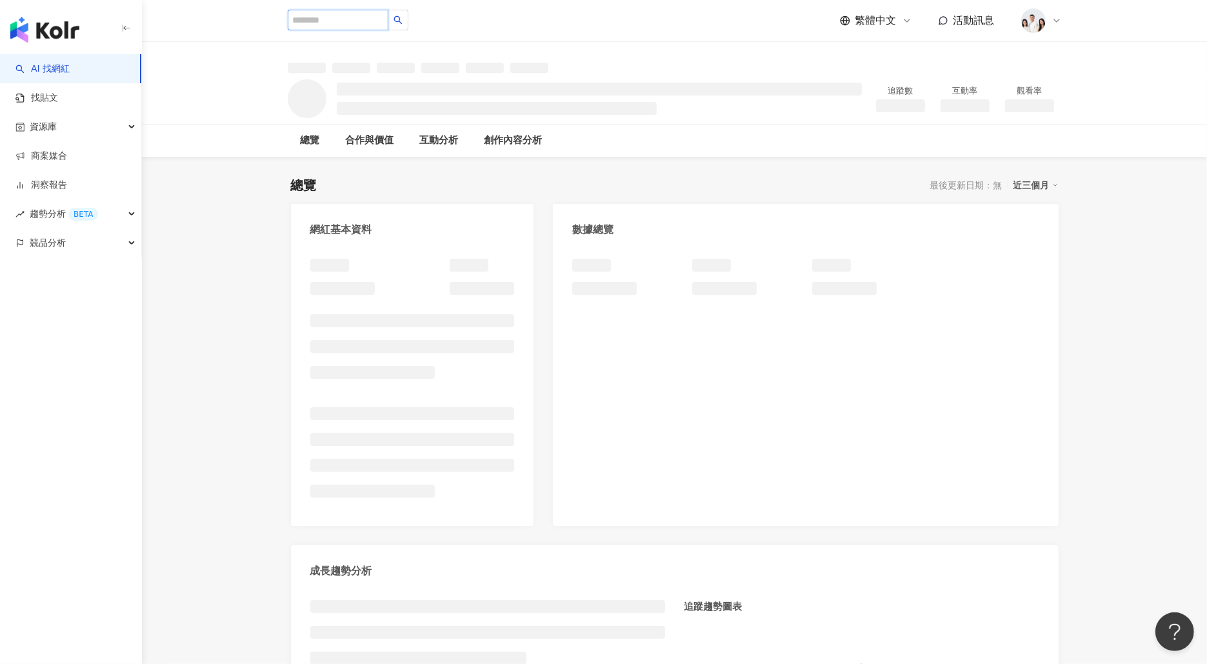
click at [346, 12] on input "search" at bounding box center [338, 20] width 101 height 21
type input "***"
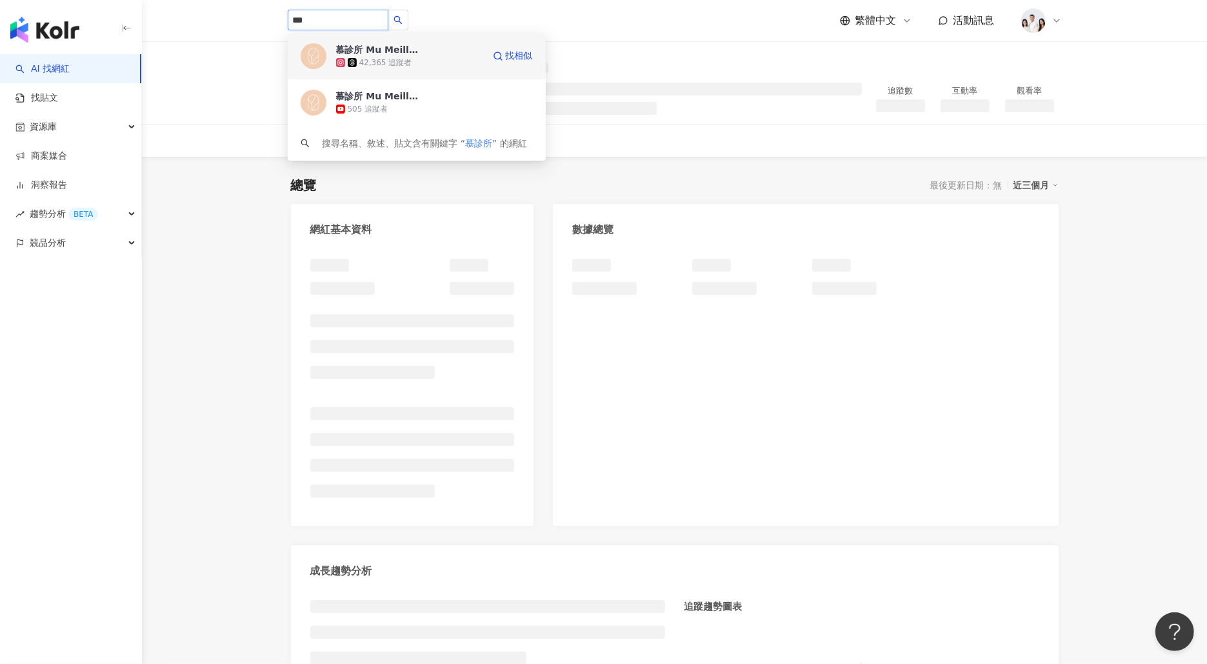
click at [346, 50] on div "慕診所 Mu Meilleur" at bounding box center [378, 49] width 84 height 13
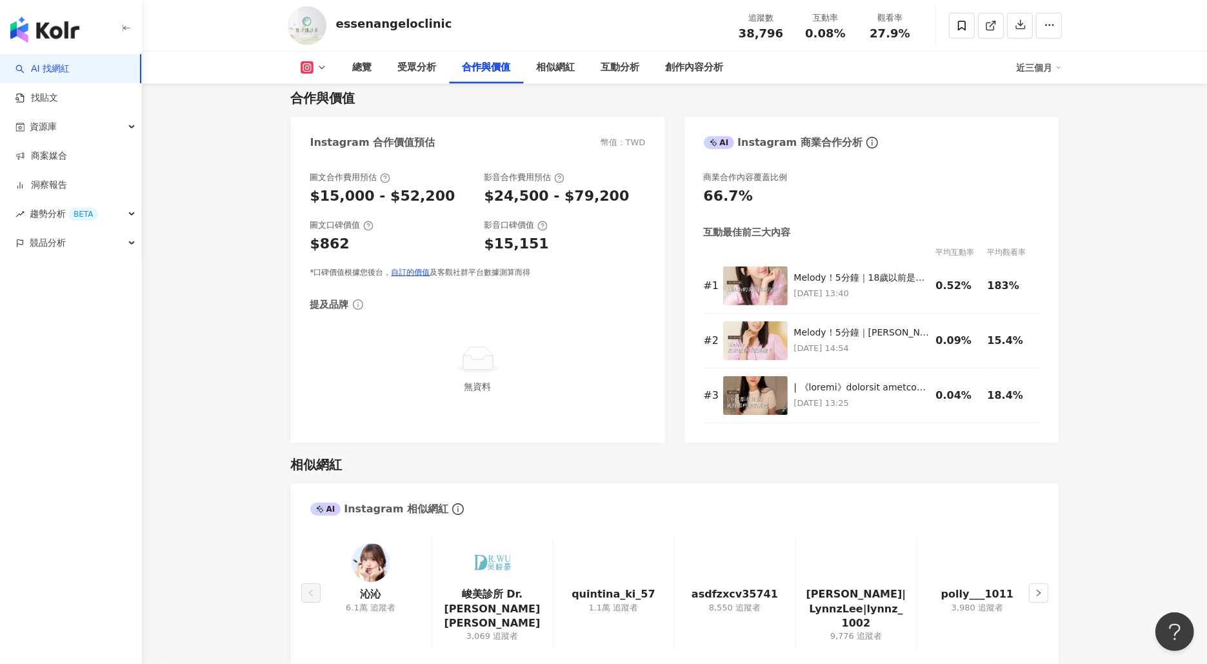
scroll to position [1756, 0]
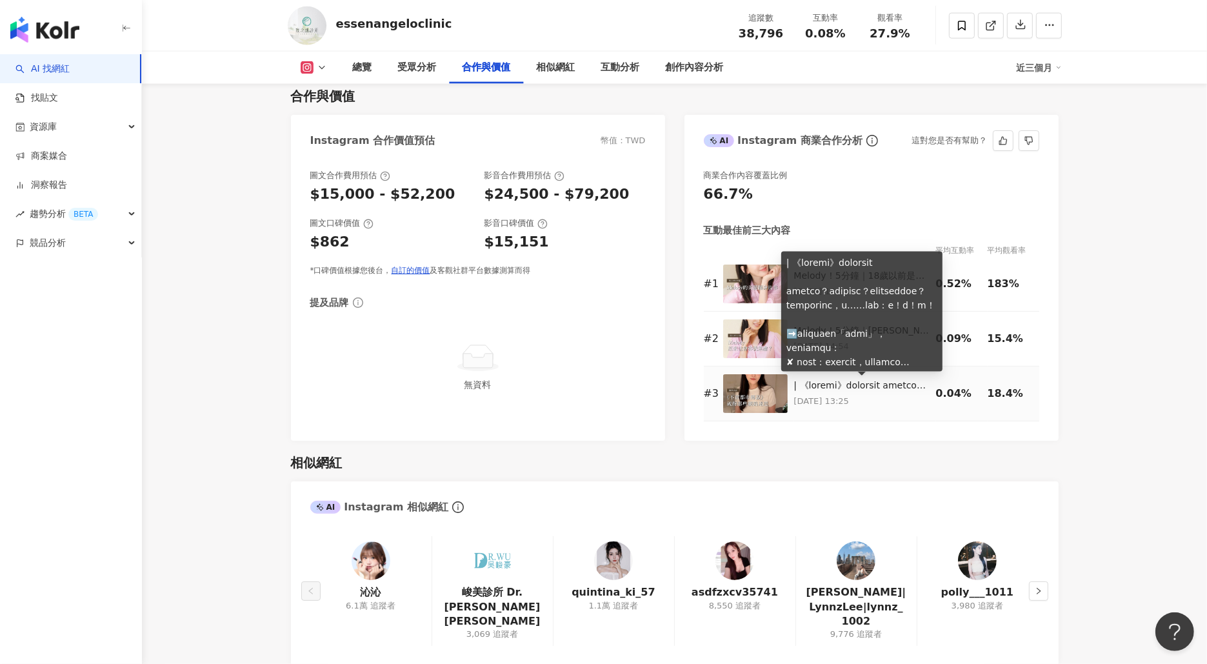
click at [889, 383] on div at bounding box center [861, 385] width 135 height 13
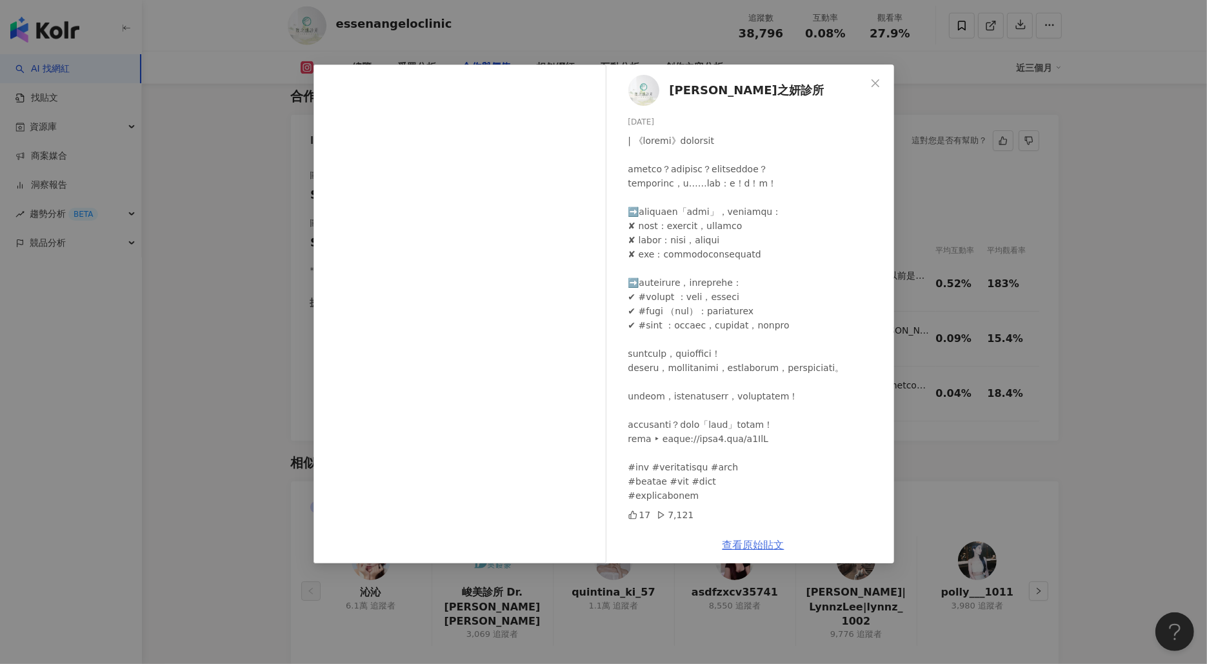
click at [760, 544] on link "查看原始貼文" at bounding box center [753, 545] width 62 height 12
click at [562, 43] on div "[PERSON_NAME]之妍診所 [DATE] 17 7,121 查看原始貼文" at bounding box center [603, 332] width 1207 height 664
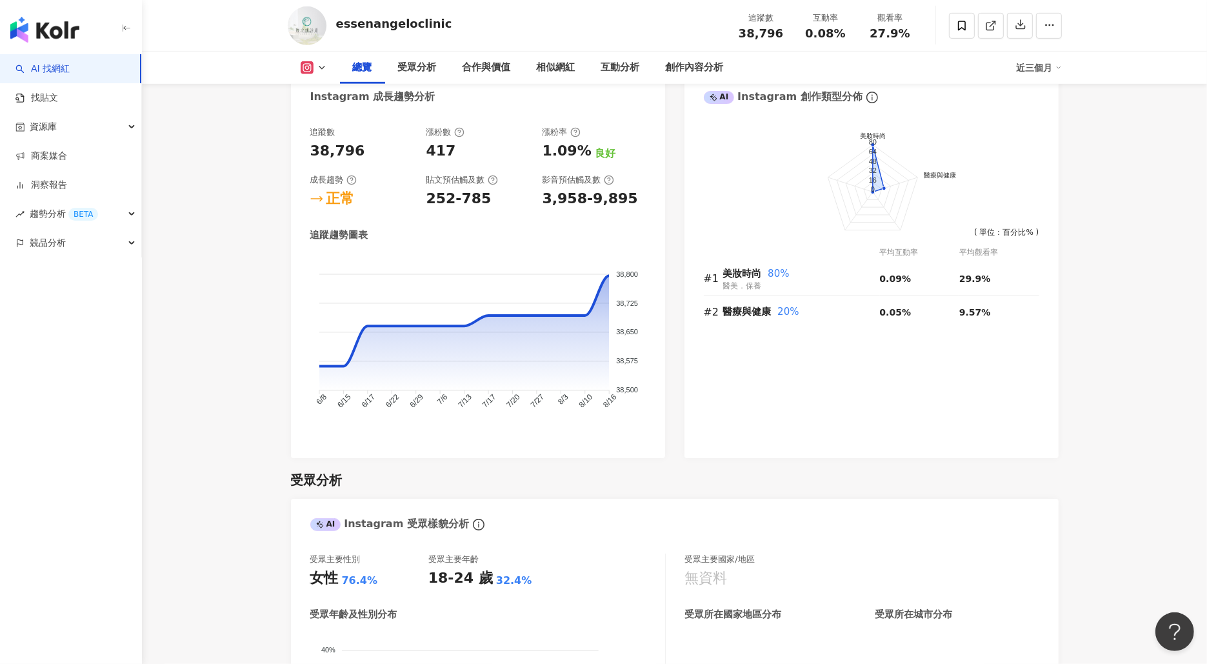
scroll to position [726, 0]
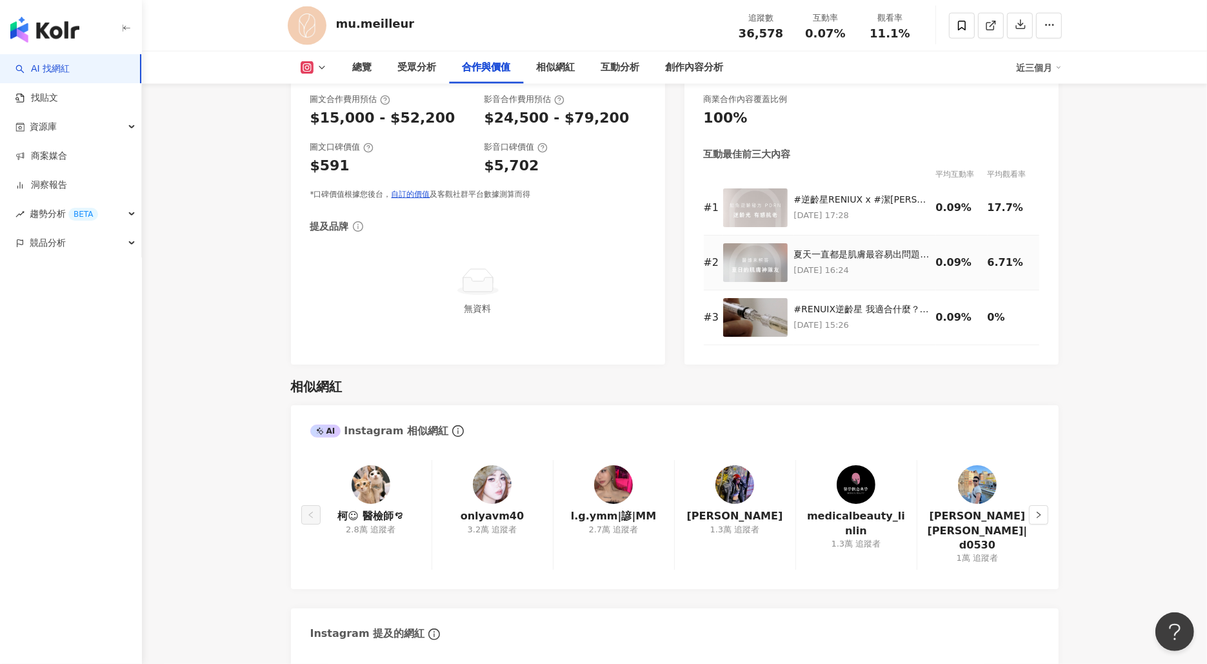
click at [894, 275] on p "[DATE] 16:24" at bounding box center [861, 270] width 135 height 14
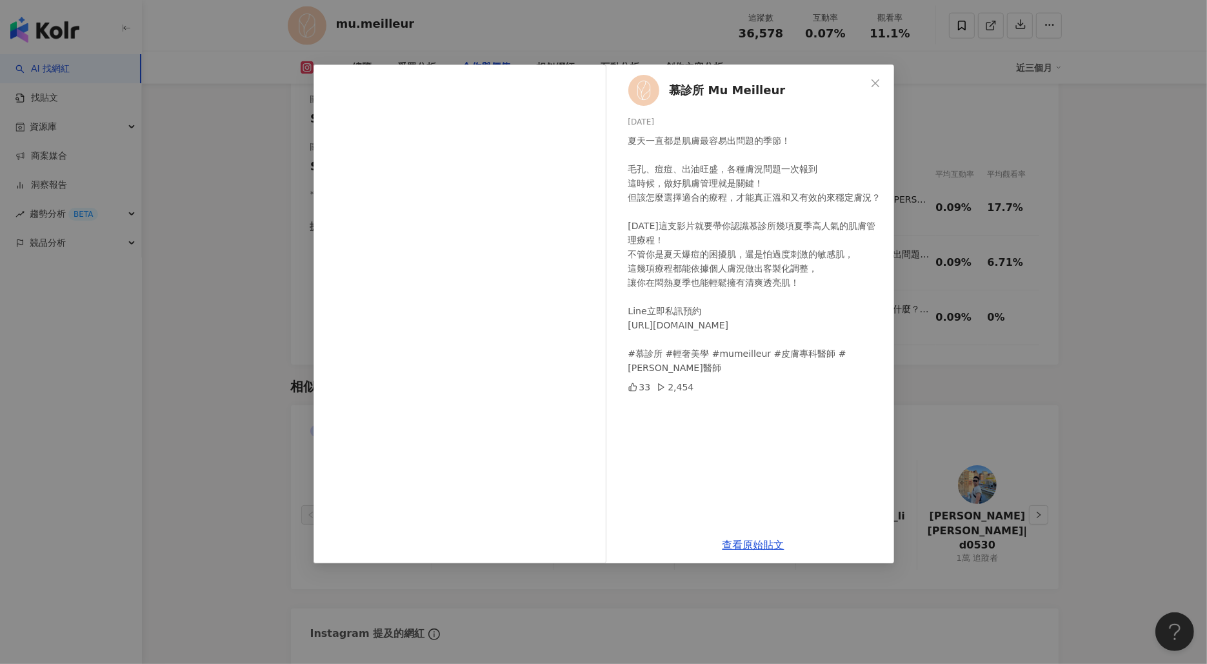
click at [1133, 251] on div "慕診所 Mu Meilleur [DATE] 夏天一直都是肌膚最容易出問題的季節！ 毛孔、痘痘、出油旺盛，各種膚況問題一次報到 這時候，做好肌膚管理就是關鍵！…" at bounding box center [603, 332] width 1207 height 664
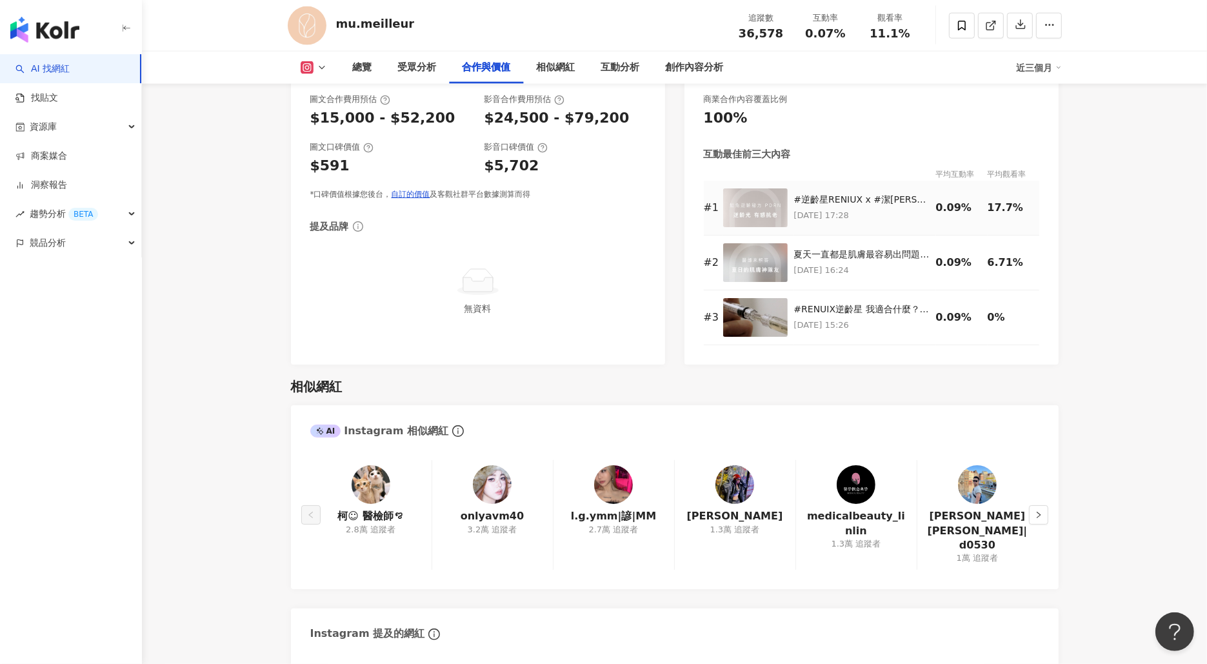
click at [826, 215] on p "[DATE] 17:28" at bounding box center [861, 215] width 135 height 14
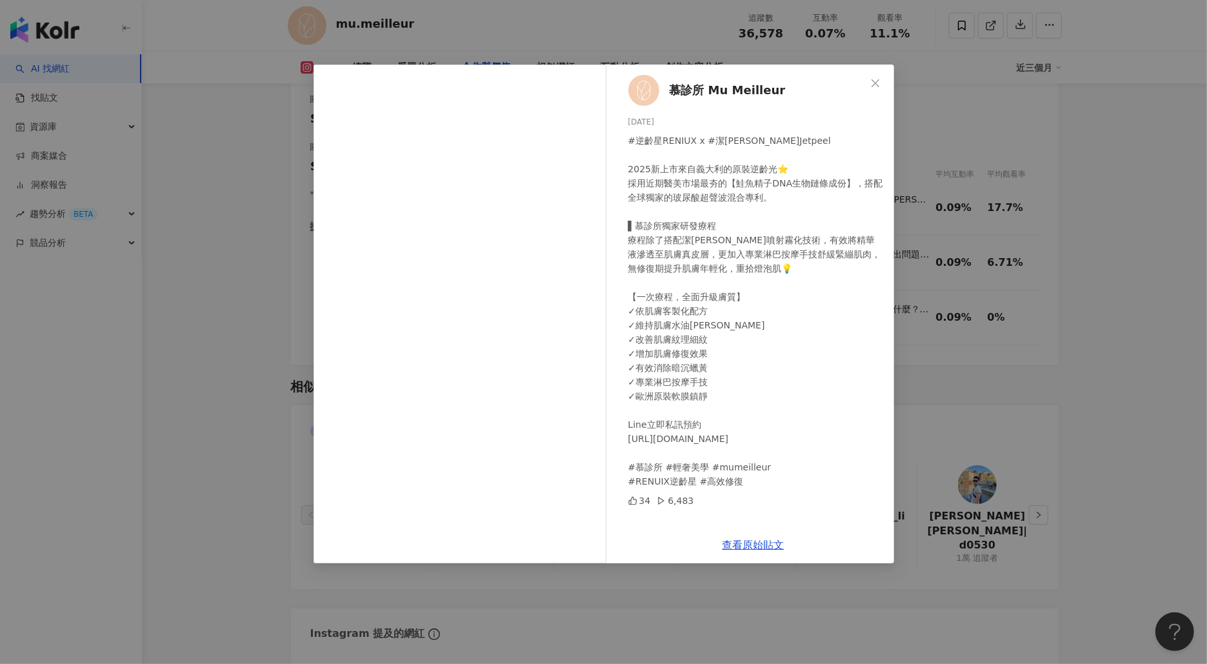
click at [961, 252] on div "慕診所 Mu Meilleur [DATE] #逆齡星RENIUX x #潔[PERSON_NAME]Jetpeel 2025新上市來自義大利的原裝逆齡光⭐️…" at bounding box center [603, 332] width 1207 height 664
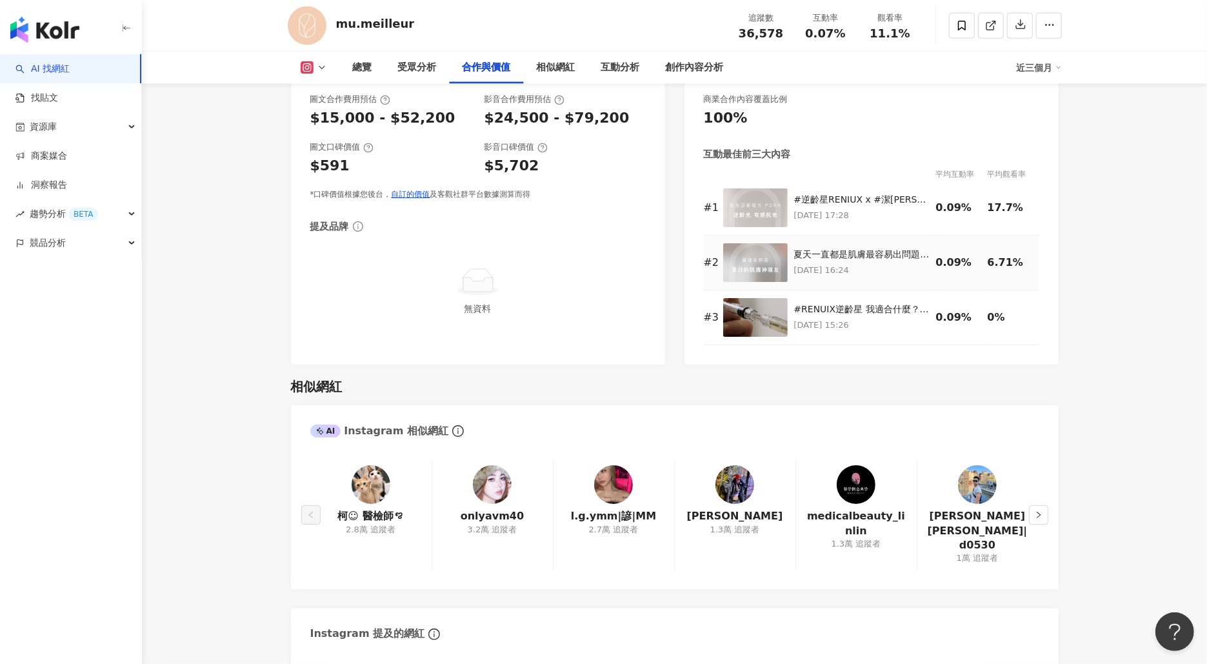
click at [881, 245] on td "夏天一直都是肌膚最容易出問題的季節！ 毛孔、痘痘、出油旺盛，各種膚況問題一次報到 這時候，做好肌膚管理就是關鍵！ 但該怎麼選擇適合的療程，才能真正溫和又有效的…" at bounding box center [865, 262] width 142 height 55
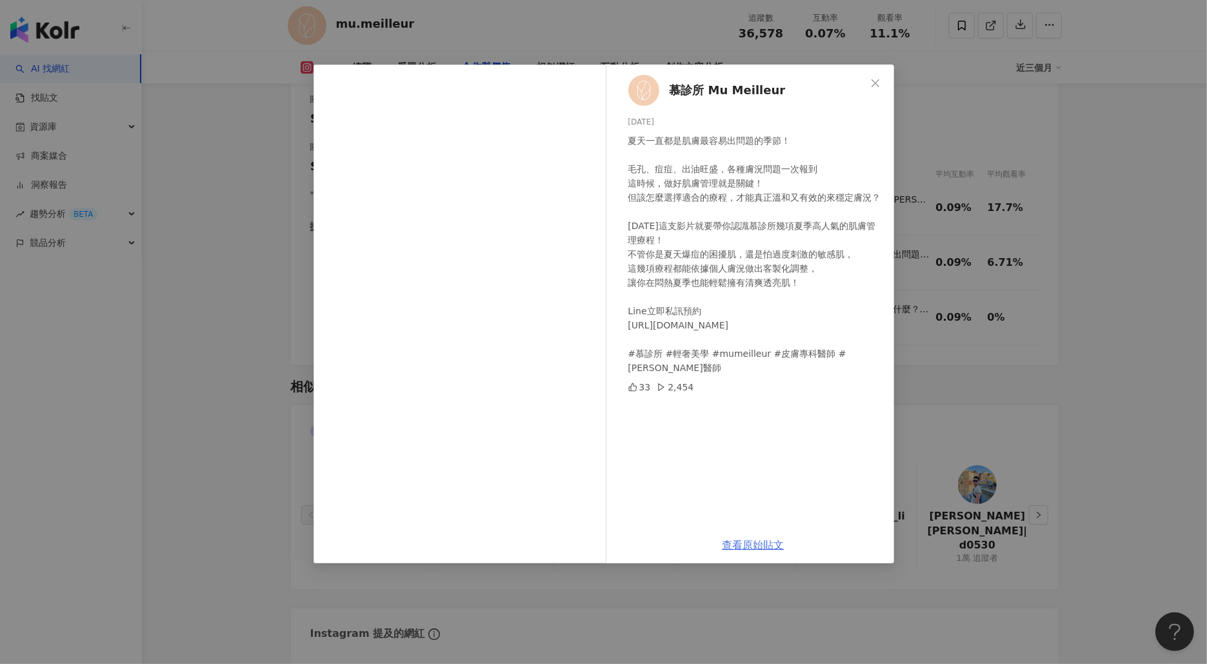
click at [753, 545] on link "查看原始貼文" at bounding box center [753, 545] width 62 height 12
